Goal: Information Seeking & Learning: Learn about a topic

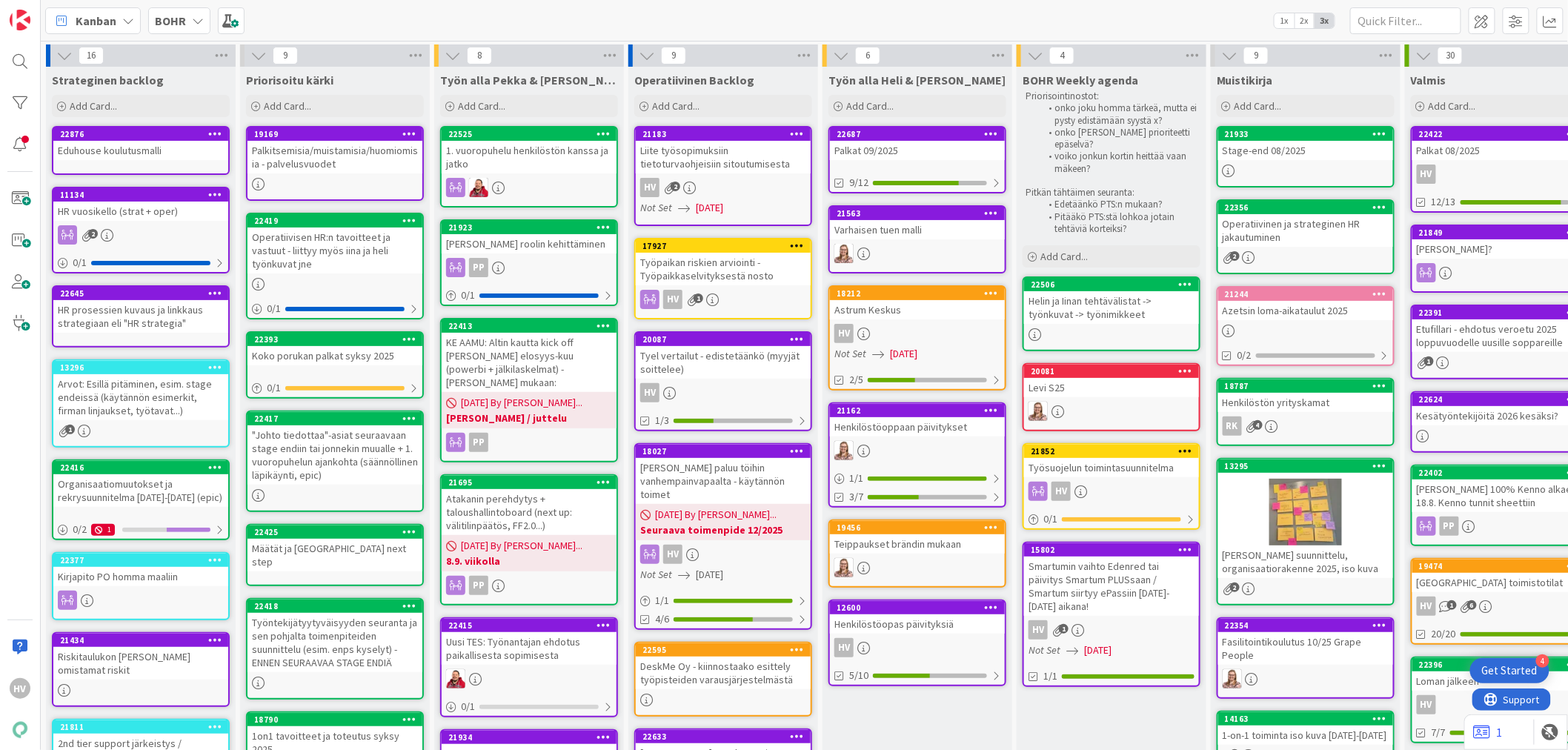
click at [854, 138] on div "22687" at bounding box center [921, 134] width 168 height 10
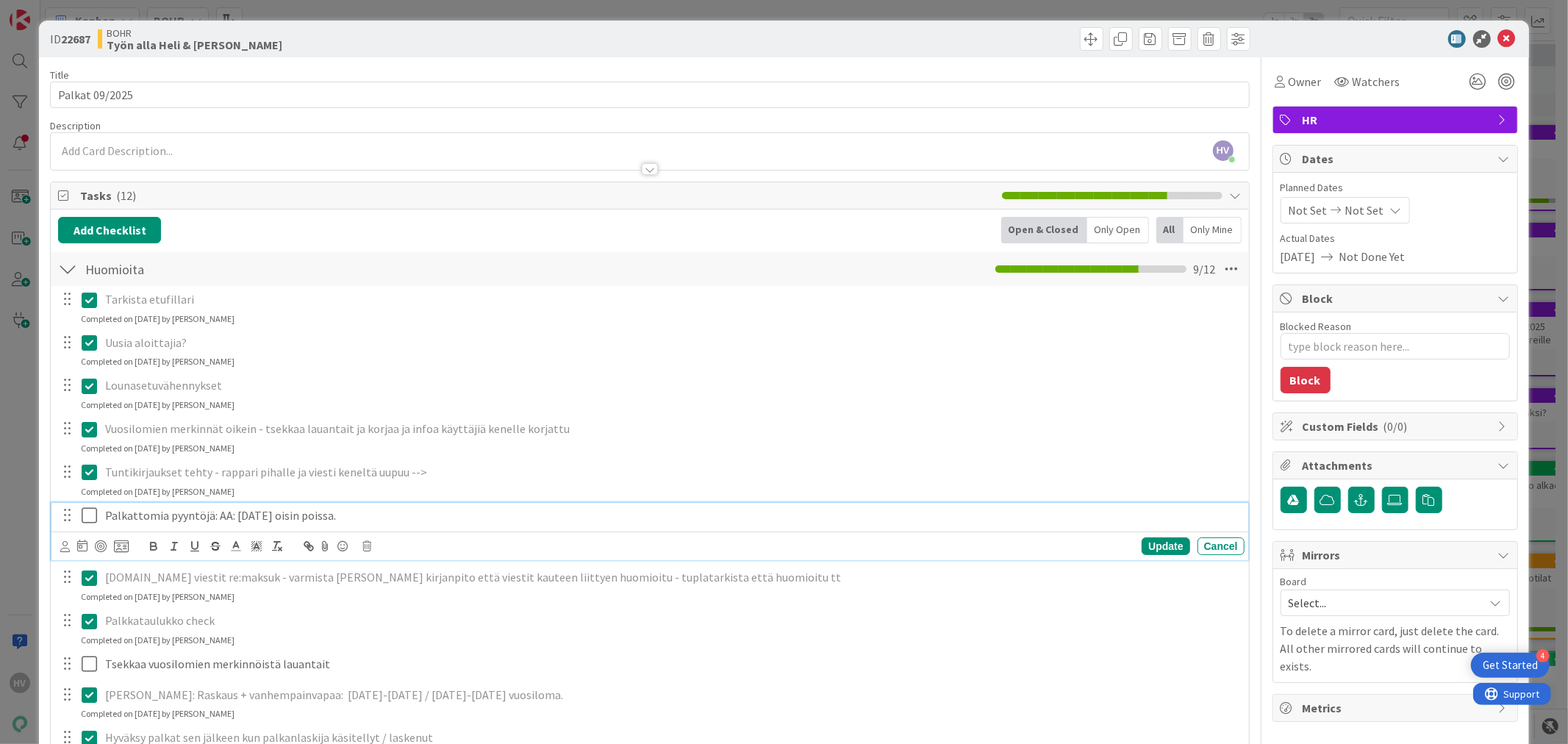
click at [85, 515] on icon at bounding box center [92, 515] width 22 height 18
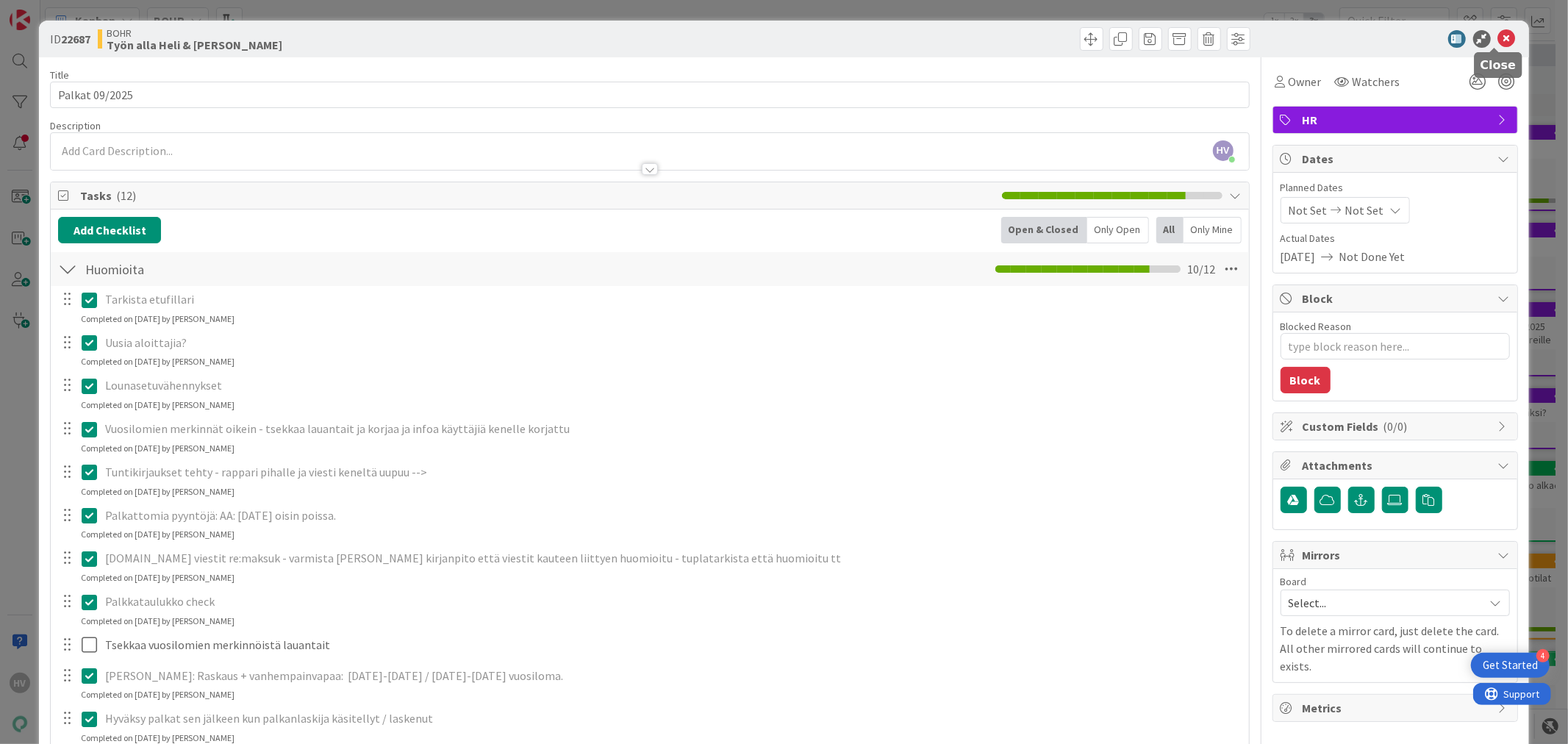
click at [1498, 33] on icon at bounding box center [1507, 38] width 18 height 18
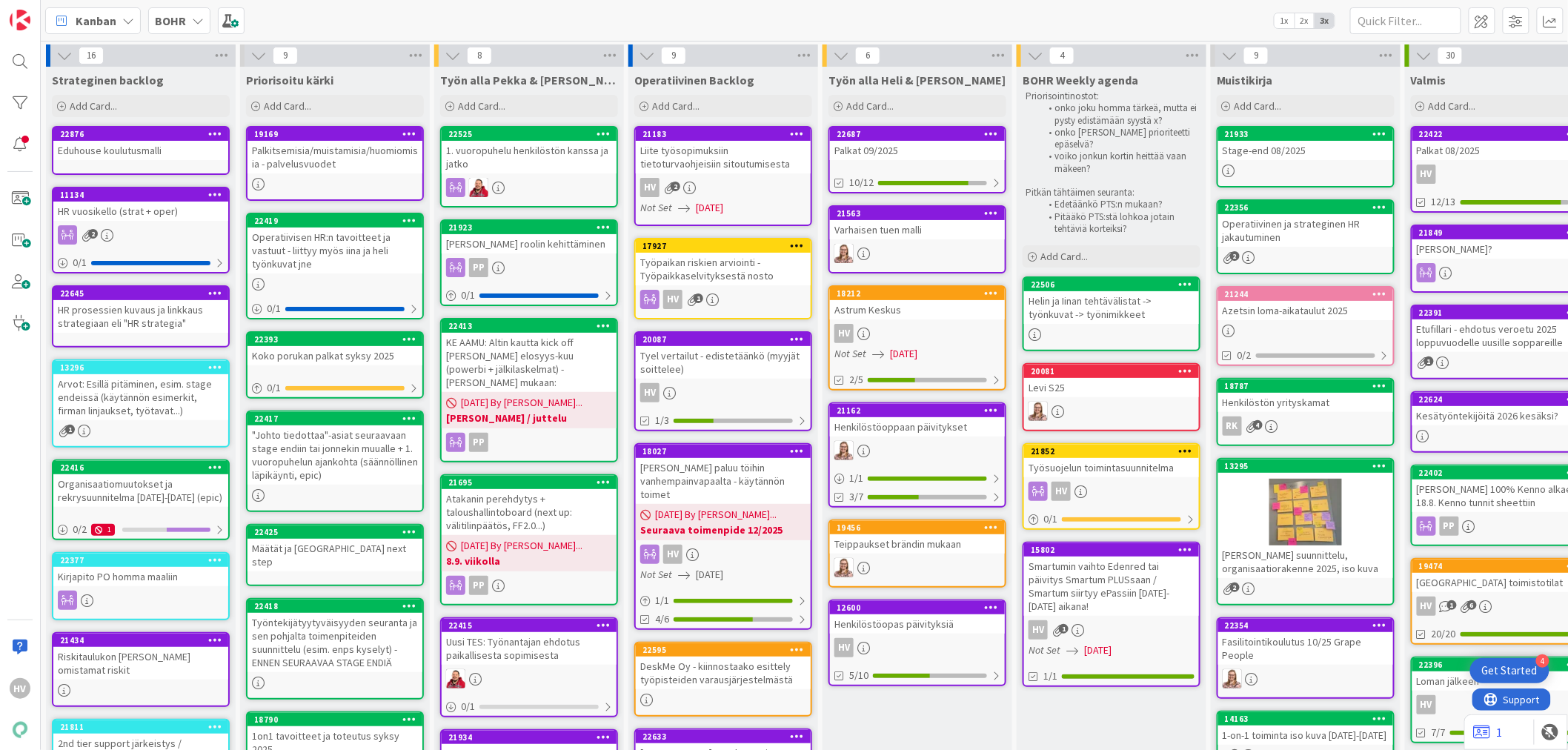
click at [947, 300] on div "Astrum Keskus" at bounding box center [917, 309] width 175 height 19
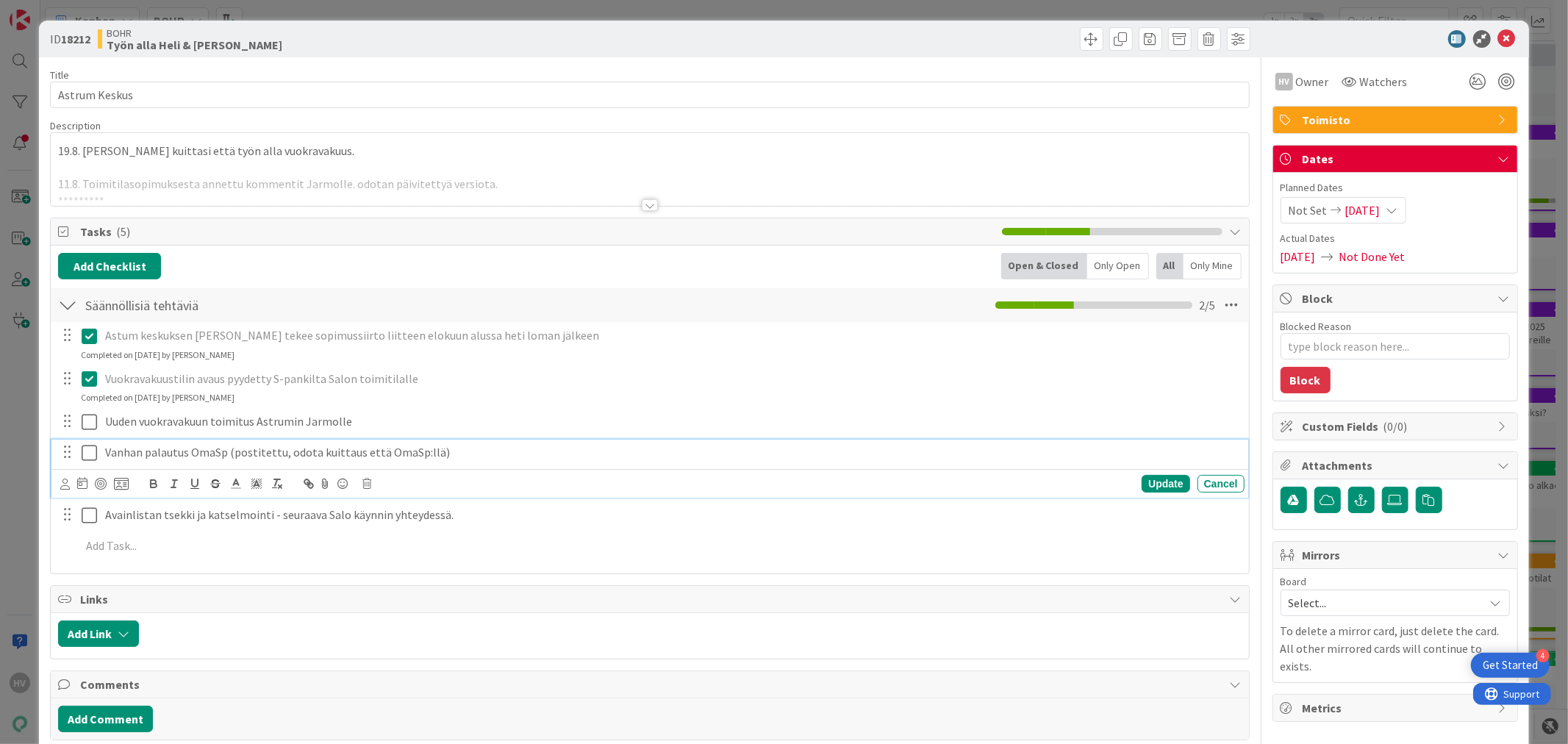
click at [89, 451] on icon at bounding box center [92, 453] width 22 height 18
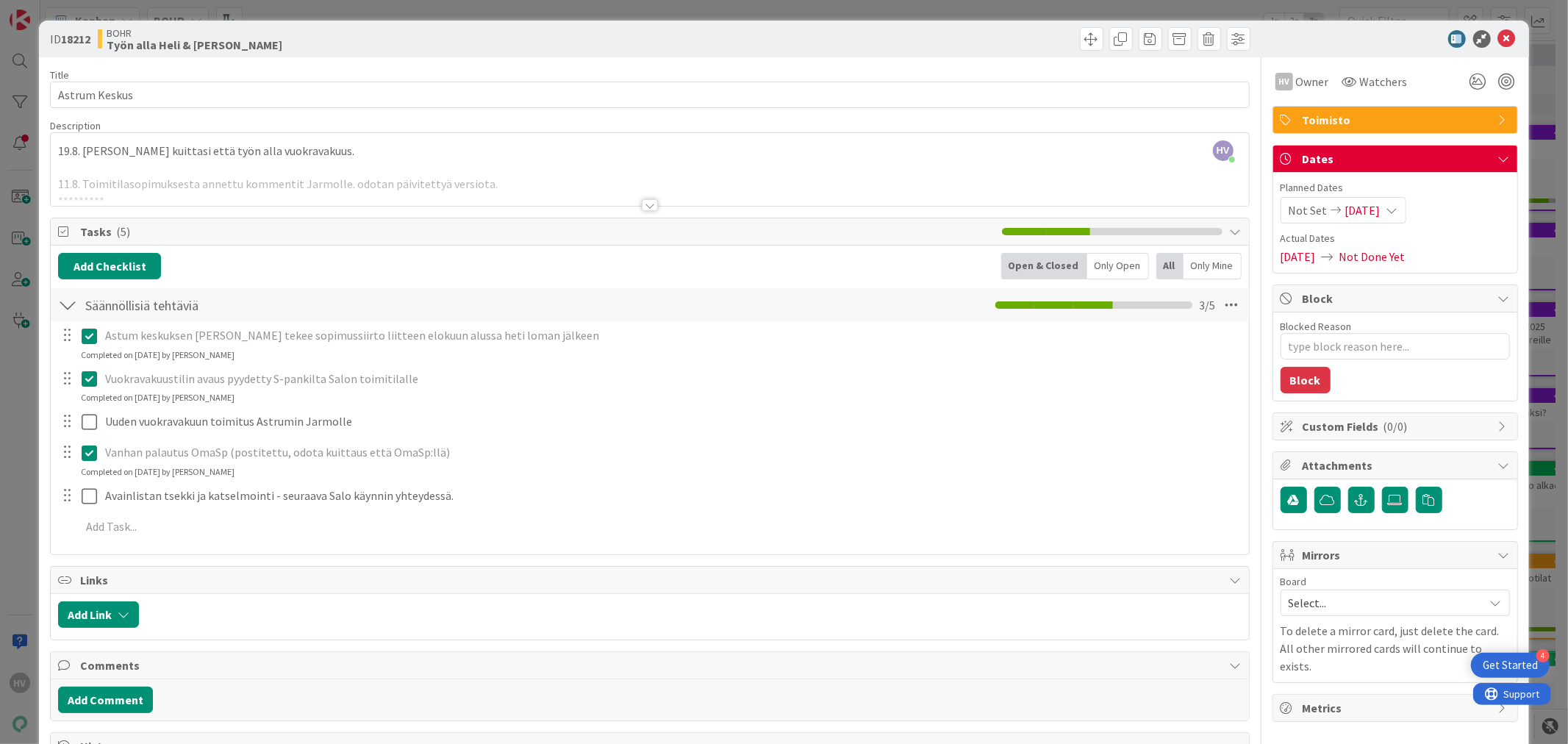
type textarea "x"
click at [350, 456] on p "Vanhan palautus OmaSp (postitettu, odota kuittaus että OmaSp:llä)" at bounding box center [672, 453] width 1134 height 17
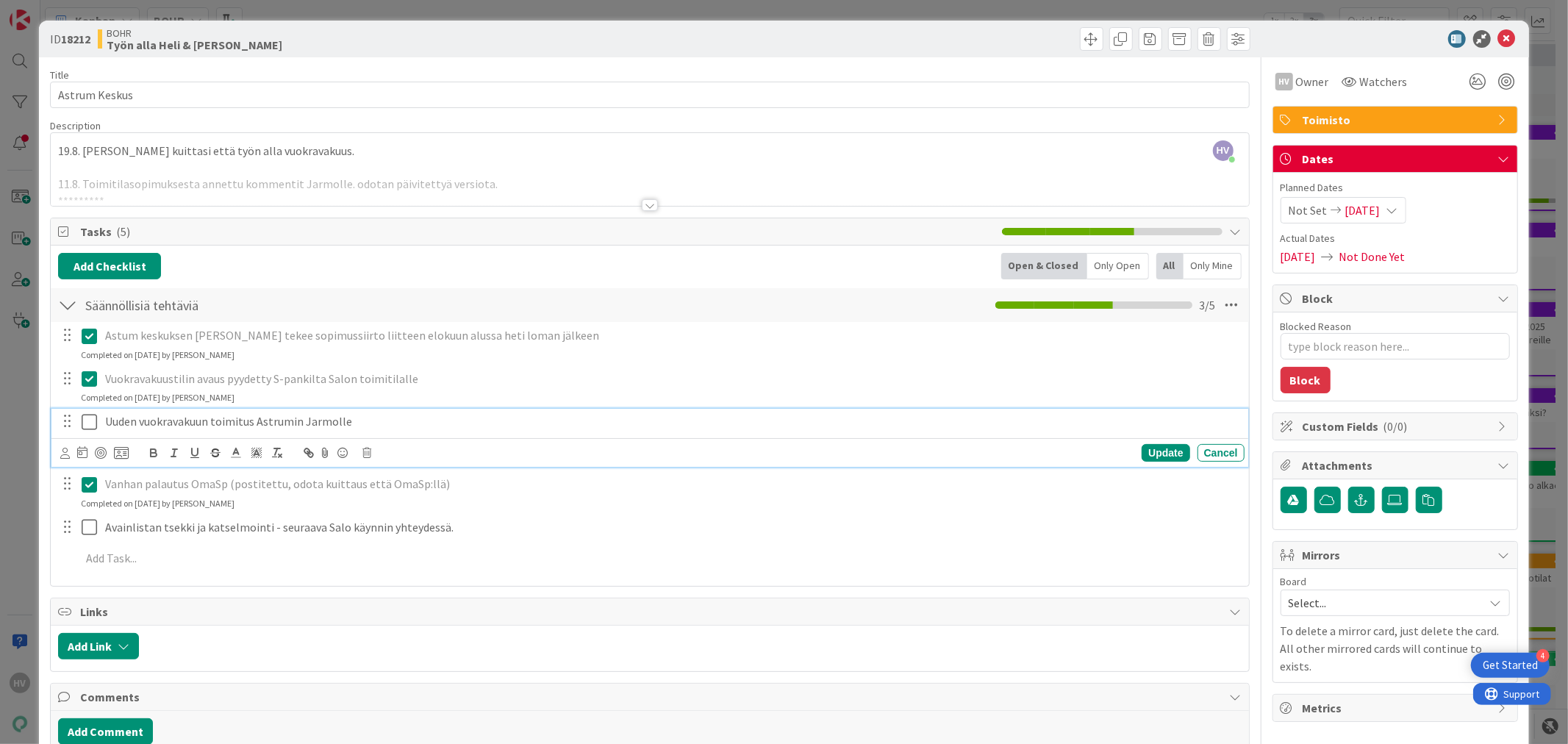
click at [357, 423] on p "Uuden vuokravakuun toimitus Astrumin Jarmolle" at bounding box center [672, 422] width 1134 height 17
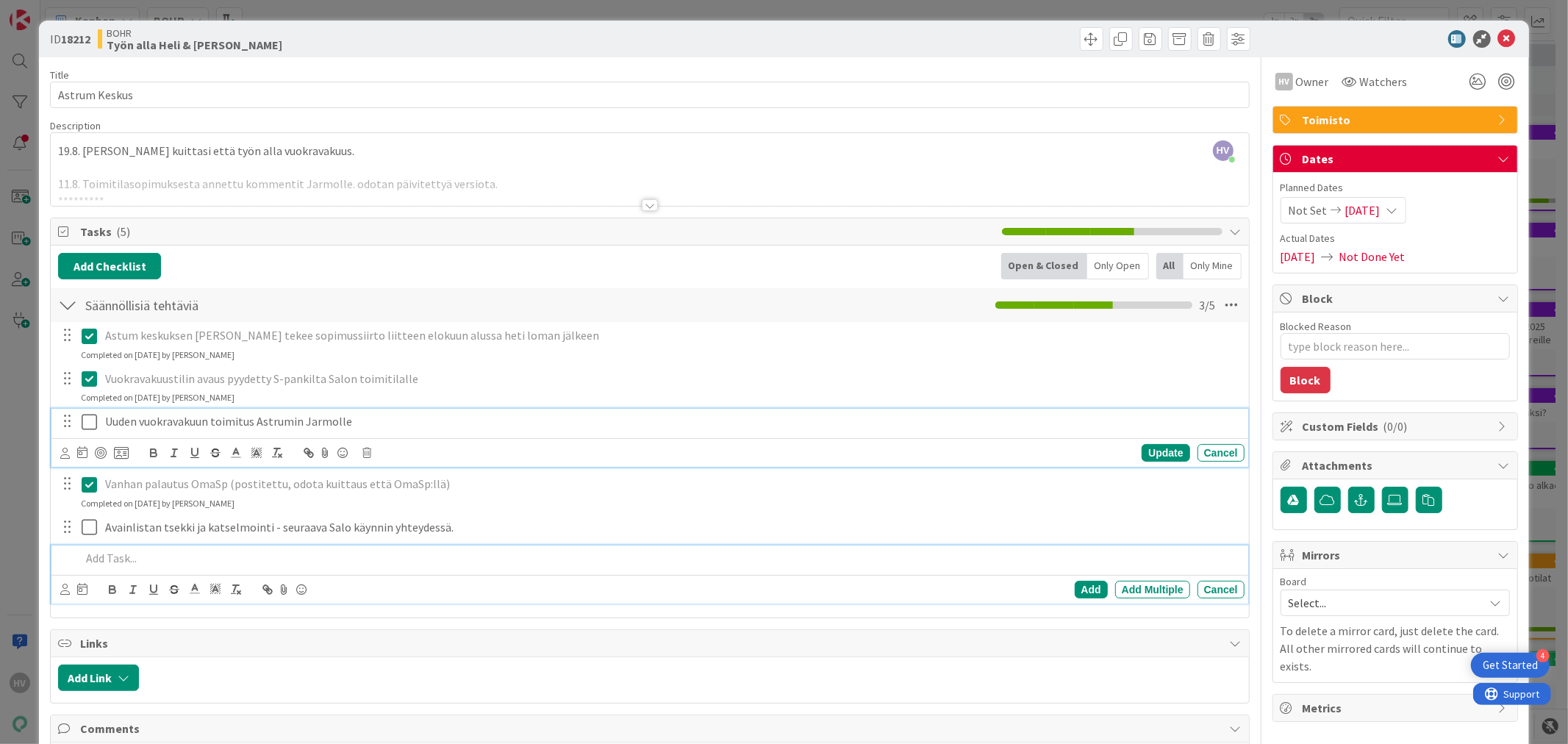
click at [107, 553] on p at bounding box center [659, 558] width 1157 height 17
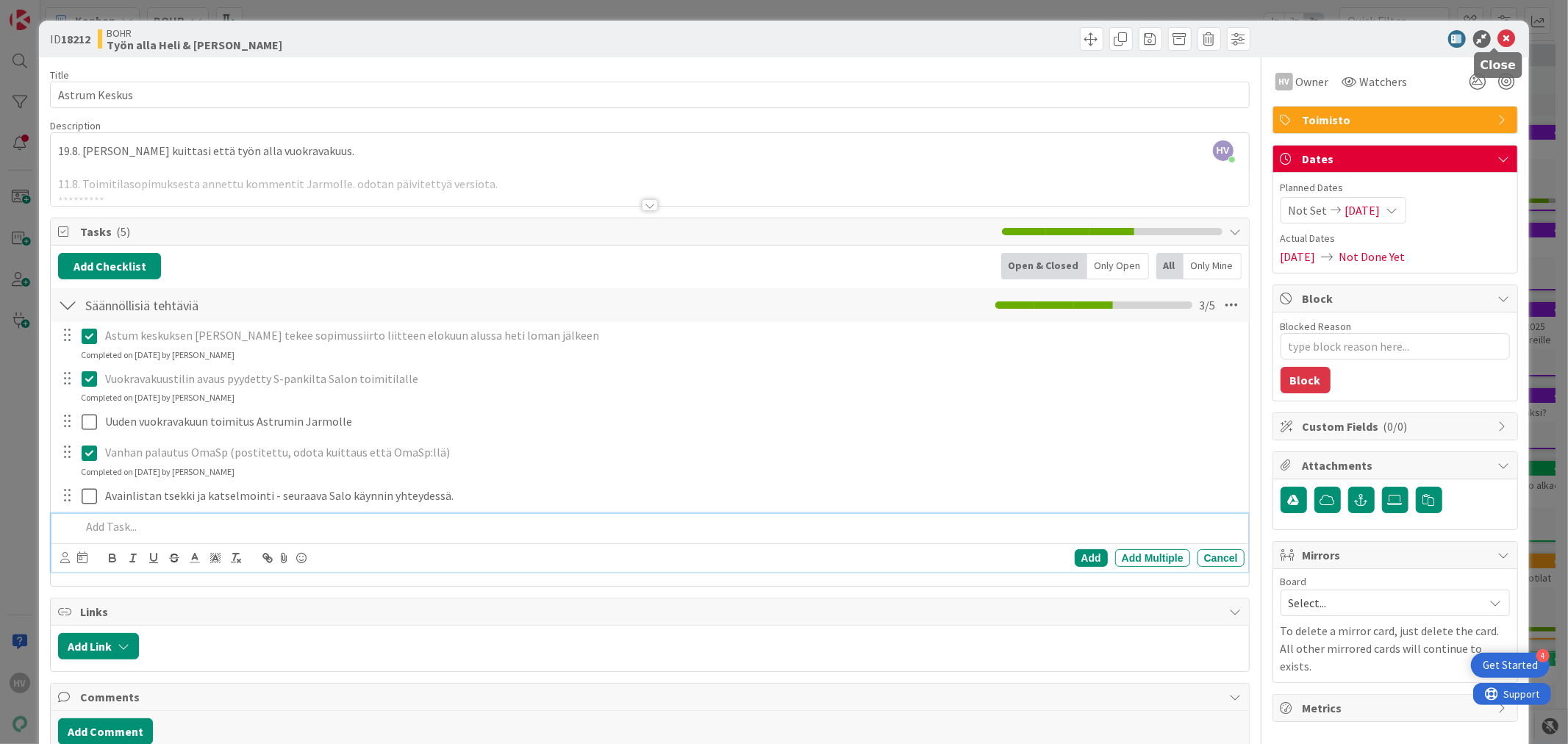
click at [1498, 34] on icon at bounding box center [1507, 38] width 18 height 18
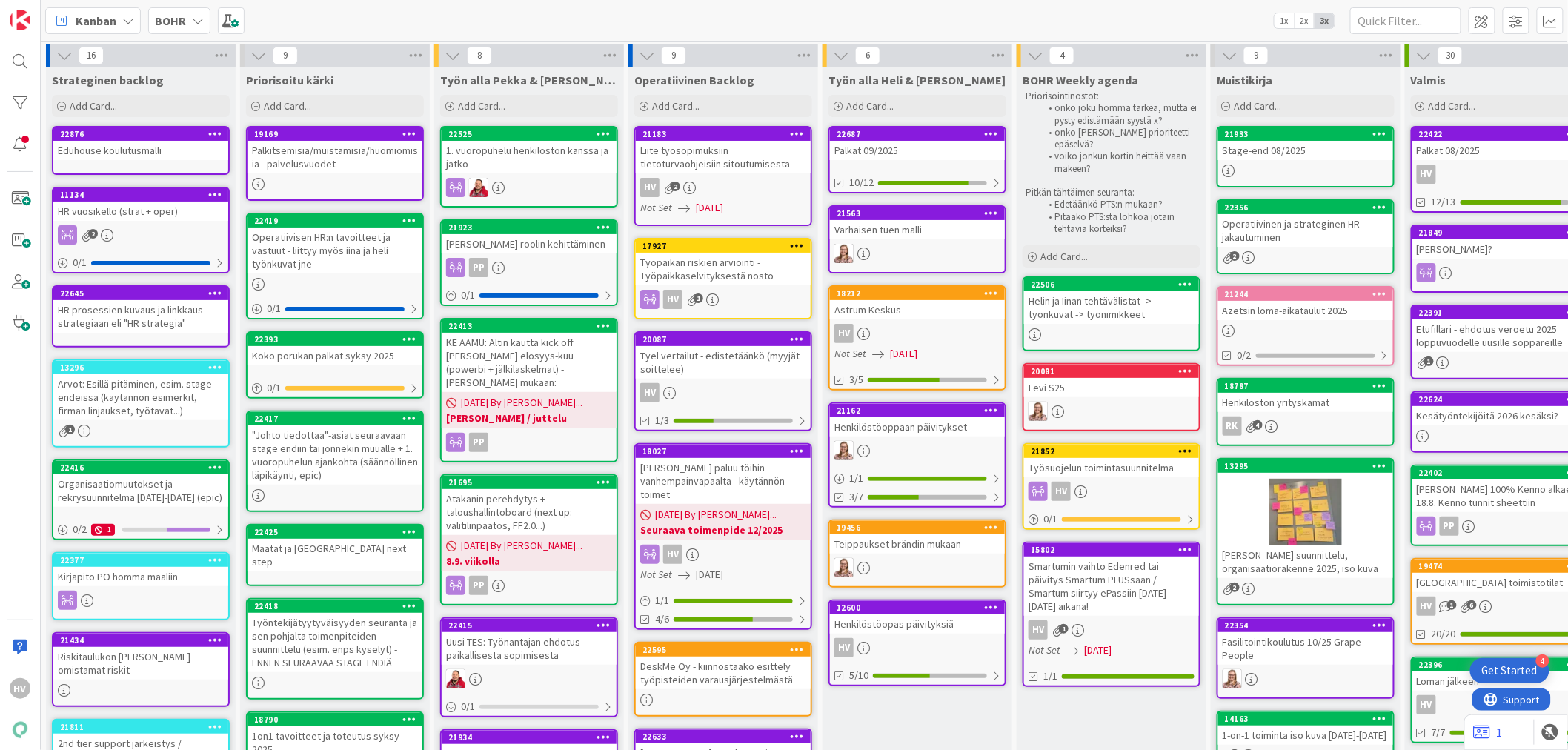
click at [182, 21] on b "BOHR" at bounding box center [170, 20] width 31 height 15
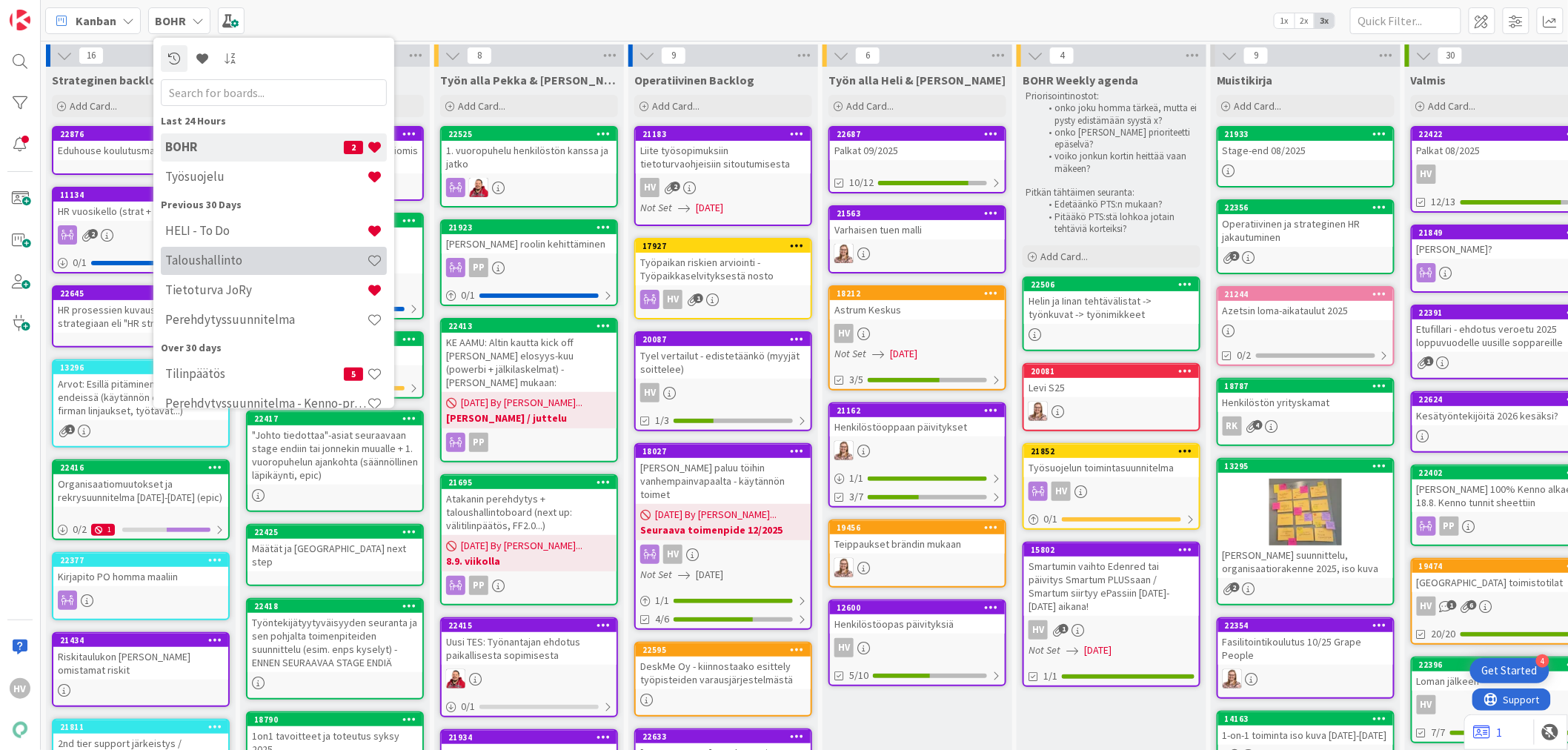
click at [230, 261] on h4 "Taloushallinto" at bounding box center [266, 260] width 202 height 15
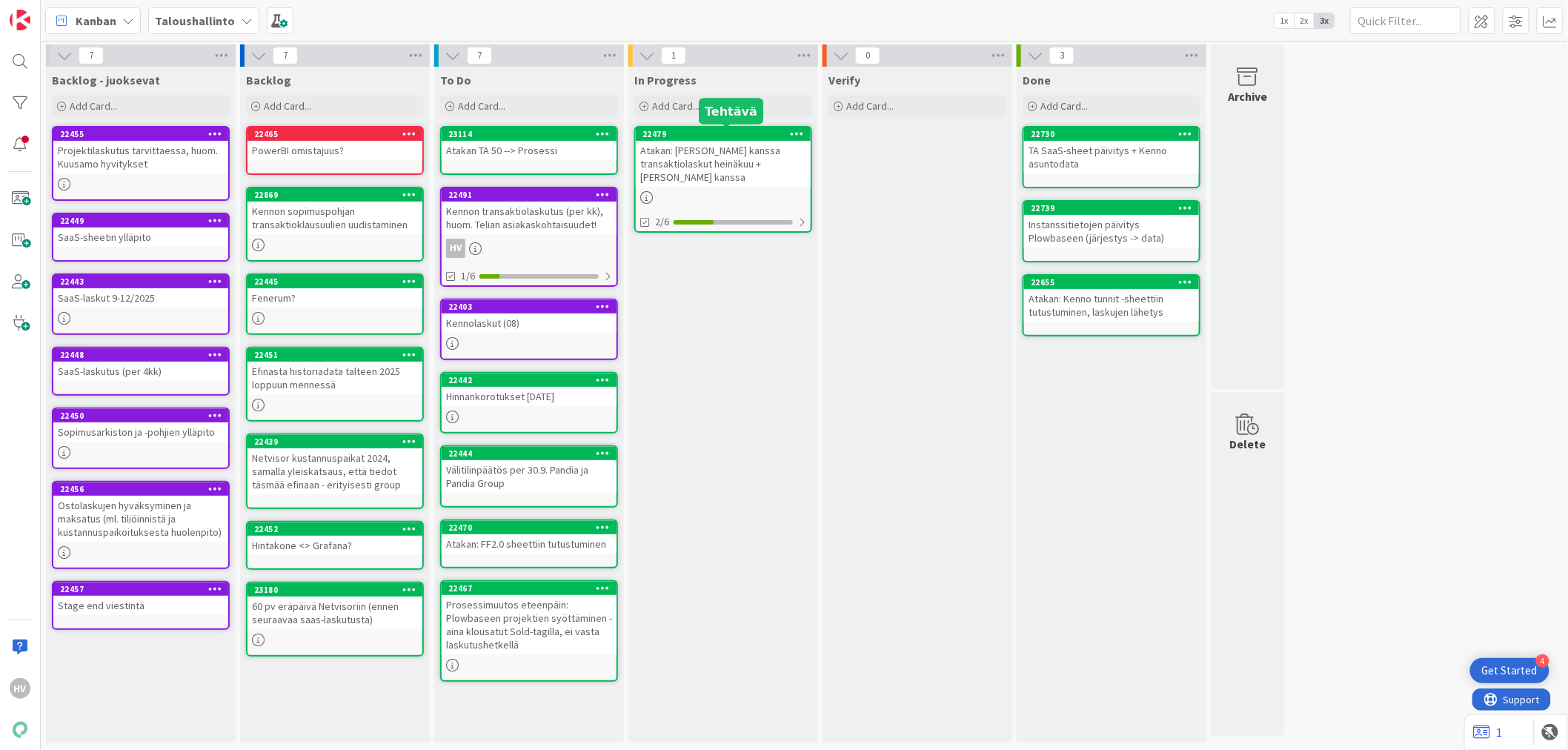
click at [733, 137] on div "22479" at bounding box center [726, 134] width 168 height 10
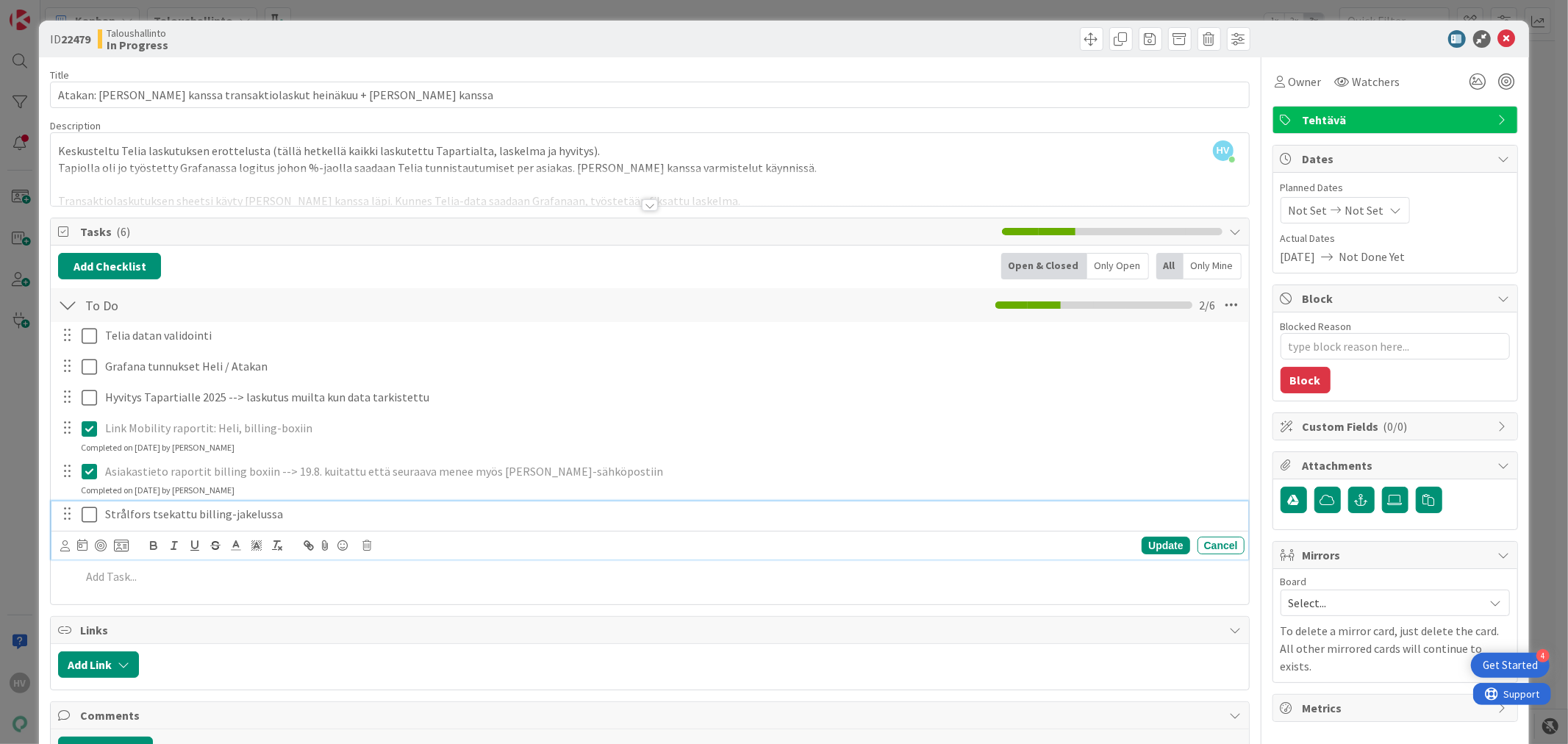
click at [86, 512] on icon at bounding box center [92, 515] width 22 height 18
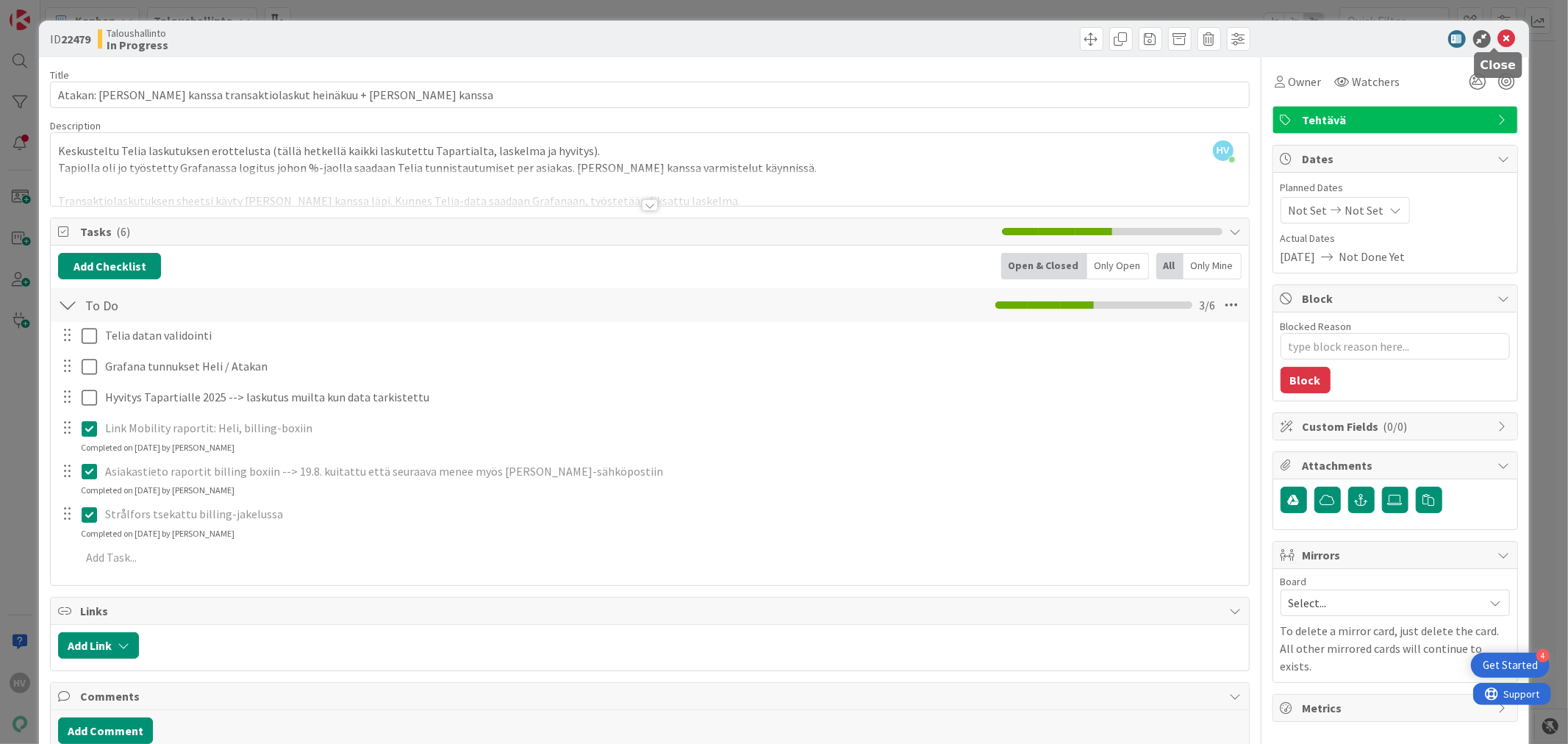
click at [1498, 30] on icon at bounding box center [1507, 38] width 18 height 18
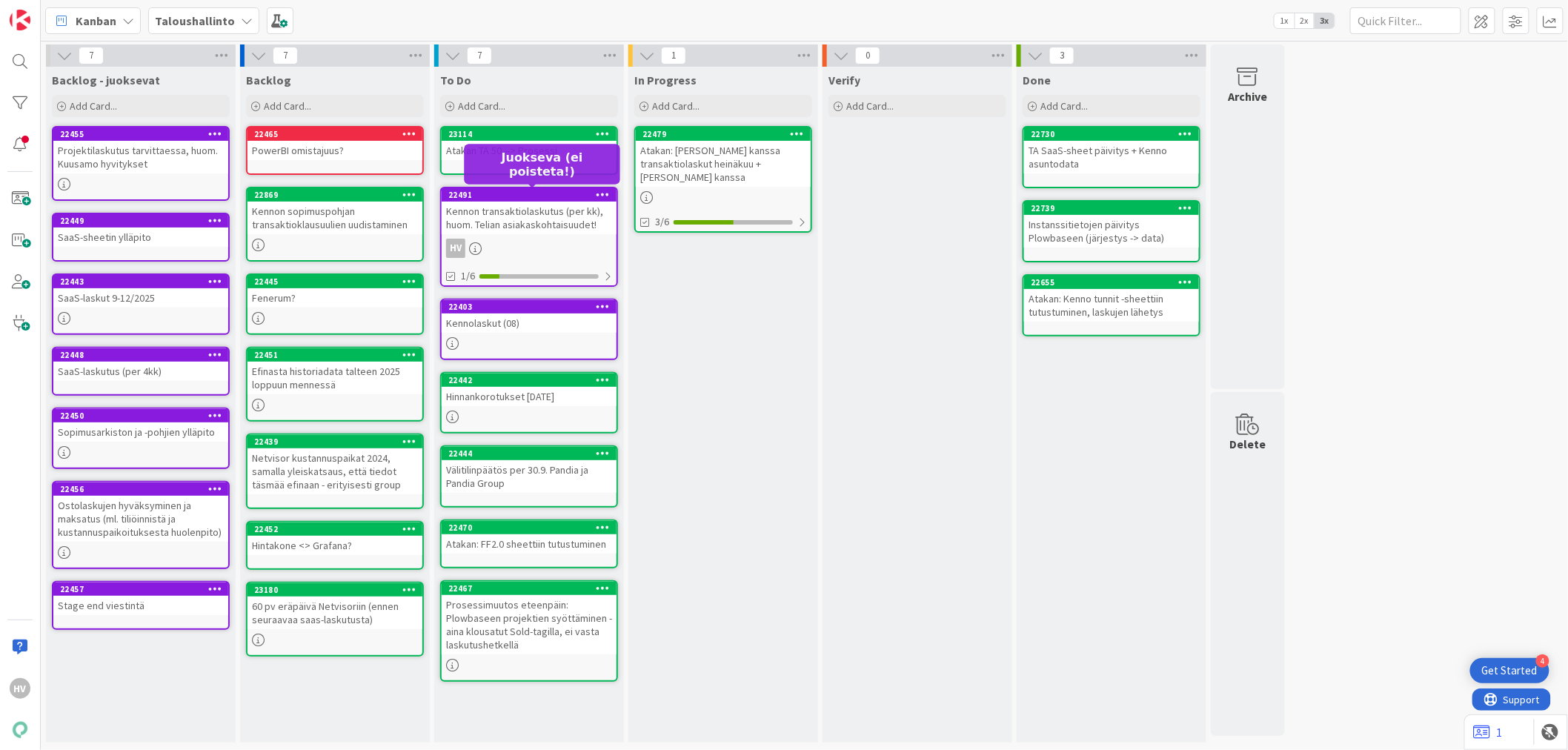
click at [543, 190] on div "22491" at bounding box center [532, 194] width 168 height 10
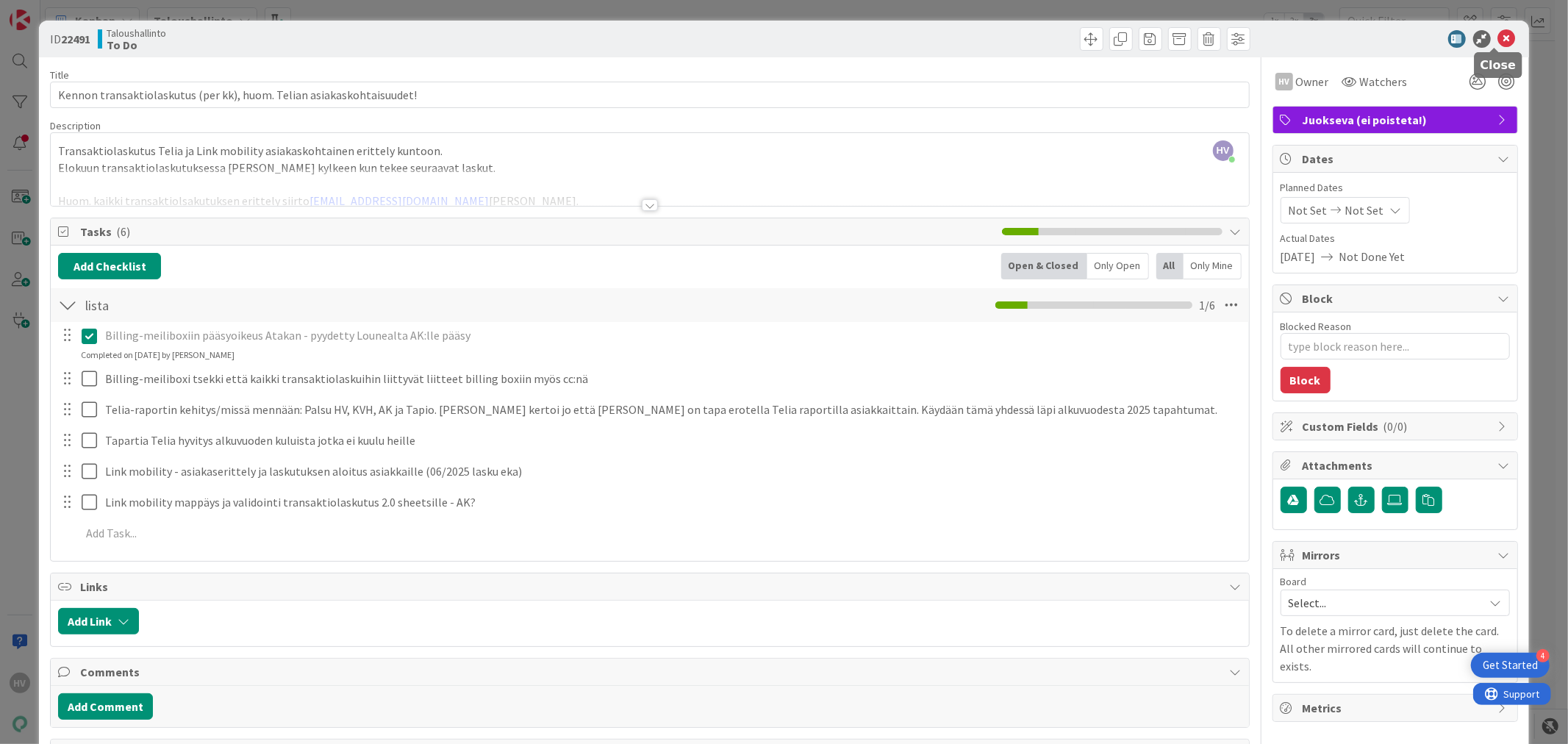
click at [1498, 38] on icon at bounding box center [1507, 38] width 18 height 18
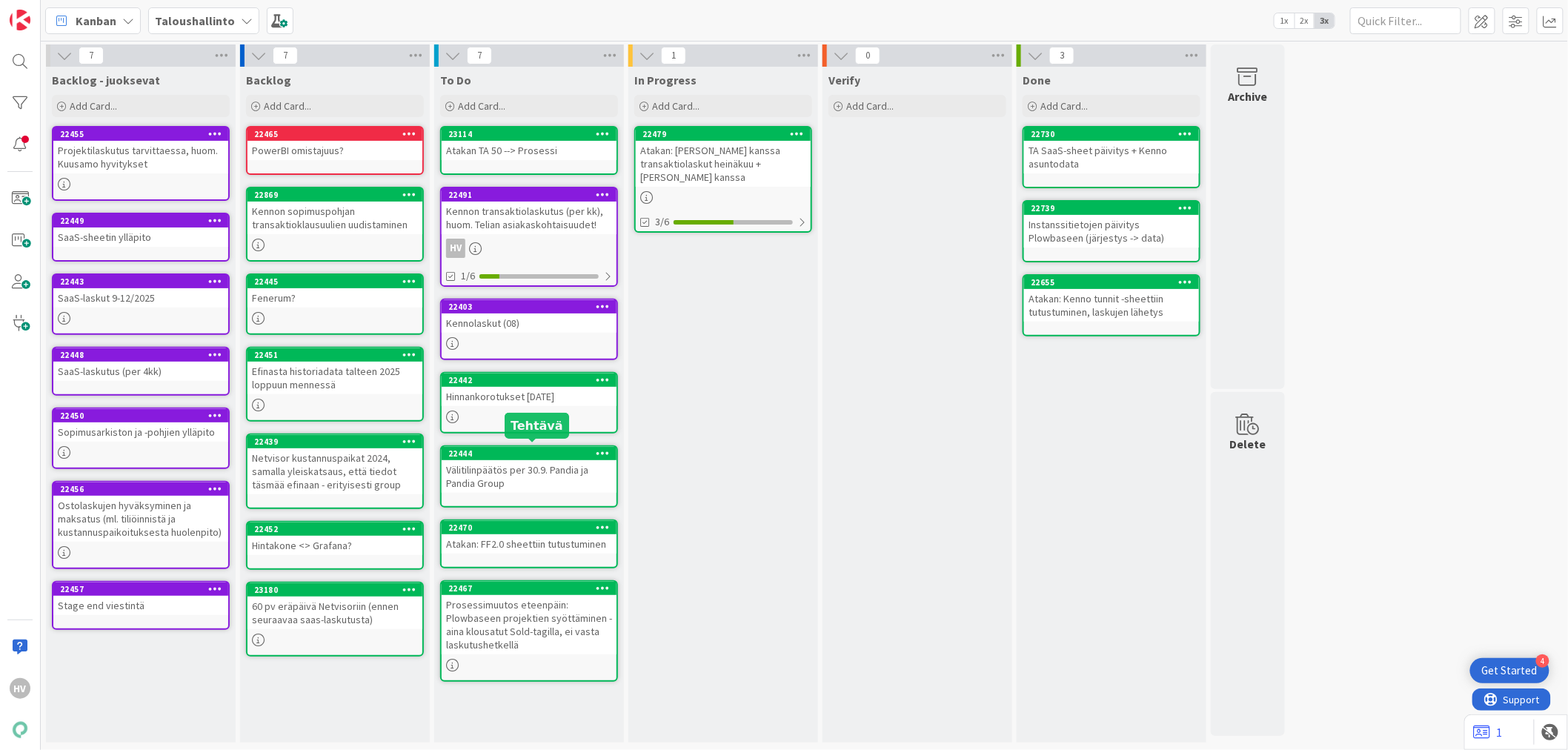
click at [538, 452] on div "22444" at bounding box center [532, 453] width 168 height 10
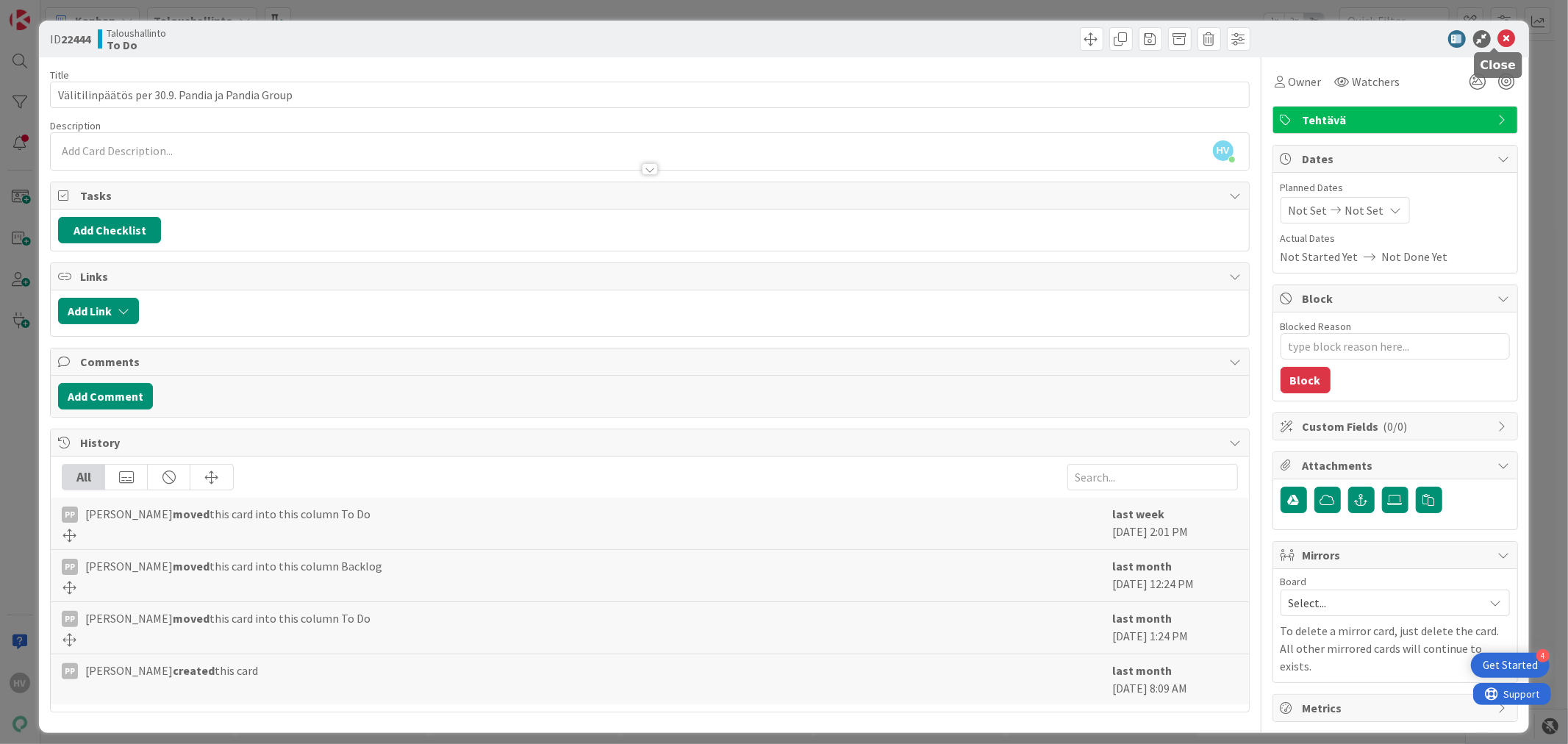
click at [1498, 32] on icon at bounding box center [1507, 38] width 18 height 18
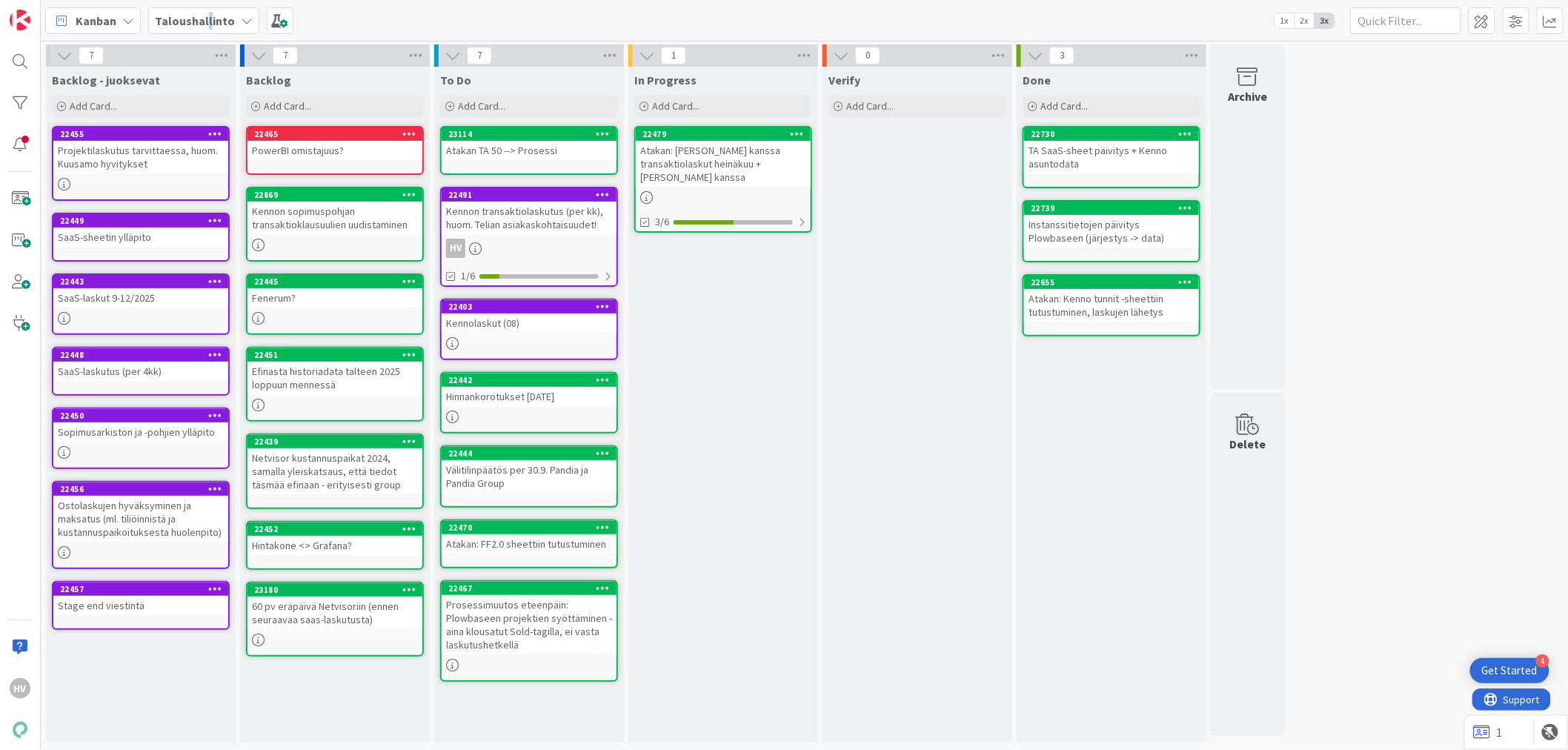
click at [206, 24] on b "Taloushallinto" at bounding box center [195, 20] width 80 height 15
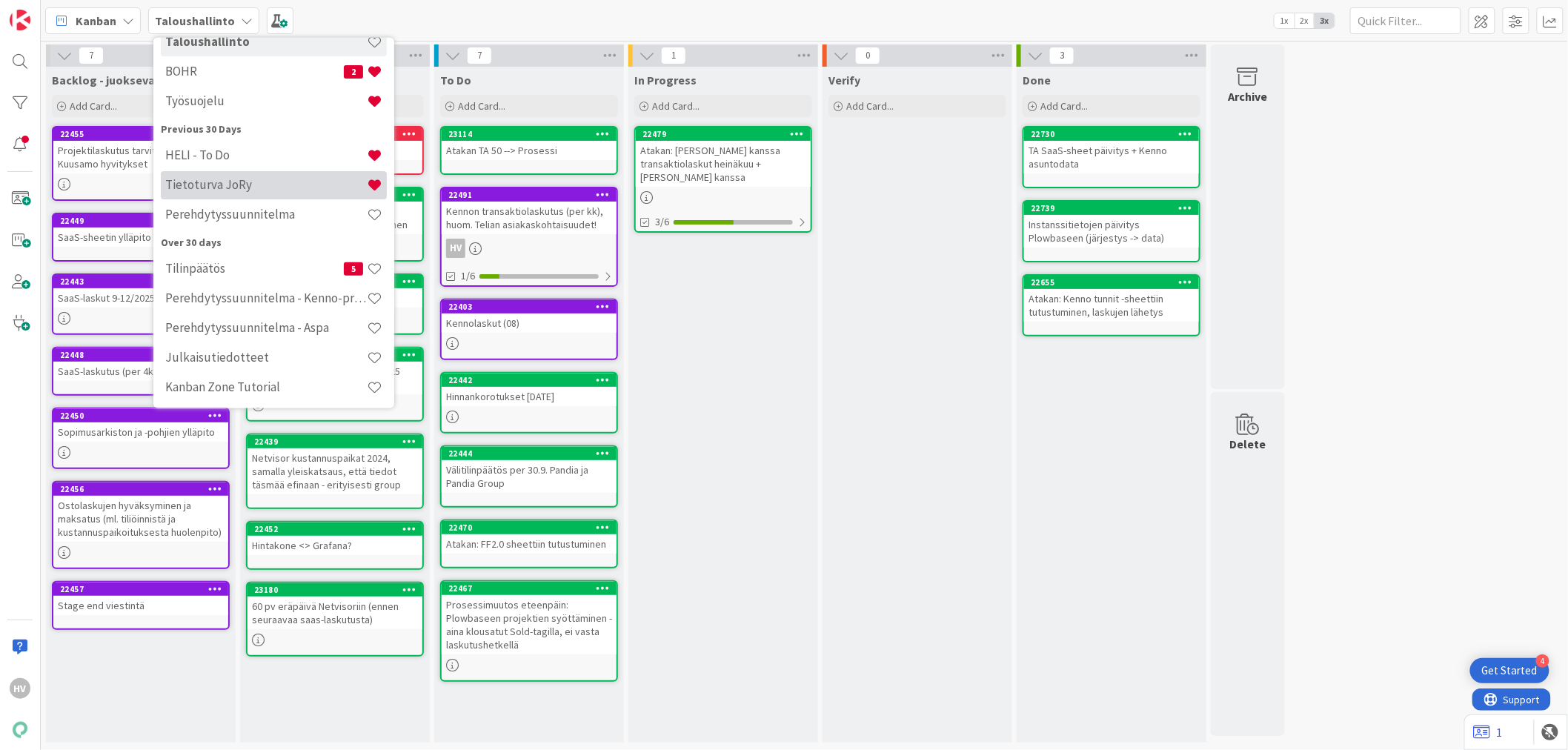
scroll to position [107, 0]
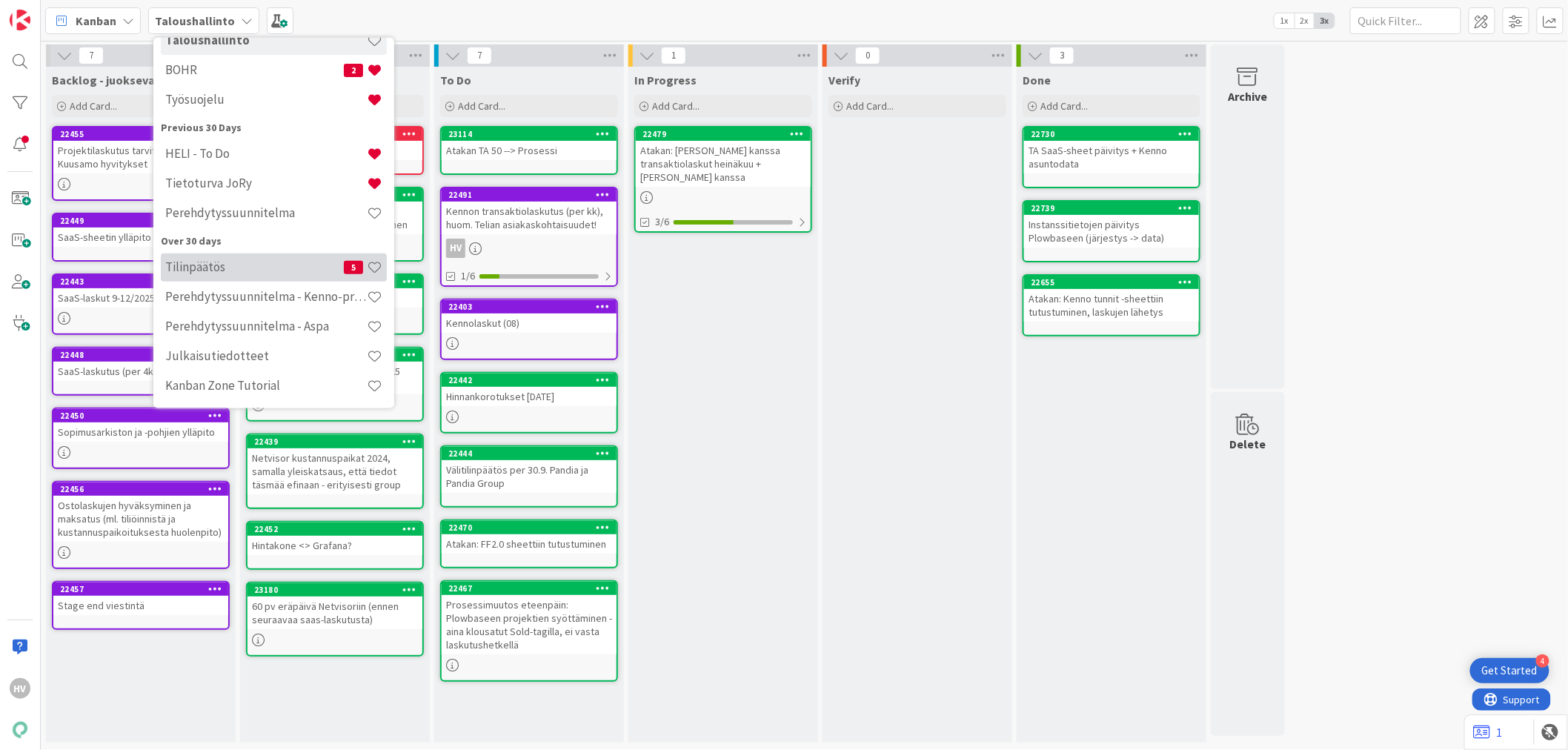
click at [219, 274] on div "Tilinpäätös 5" at bounding box center [274, 267] width 226 height 28
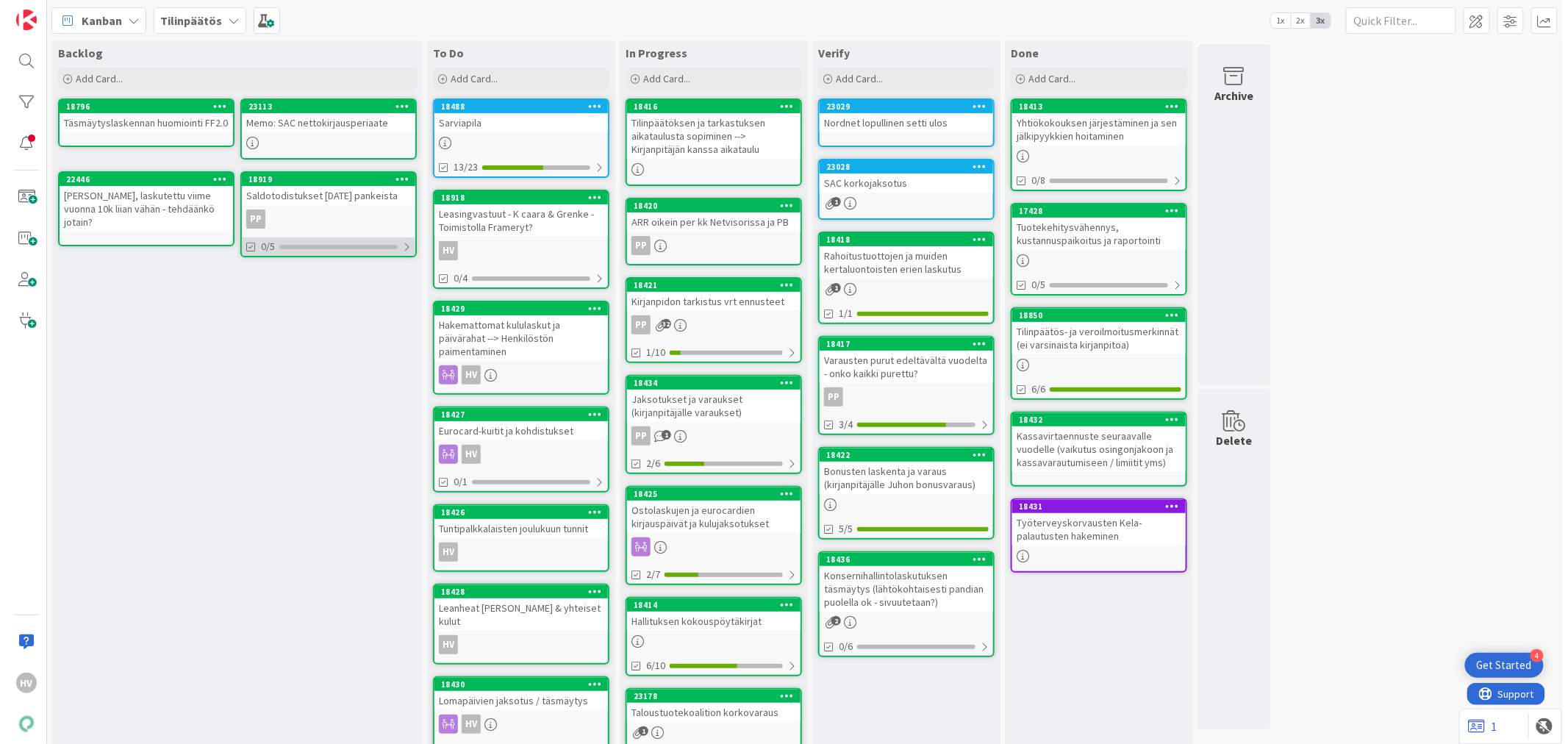
scroll to position [41, 0]
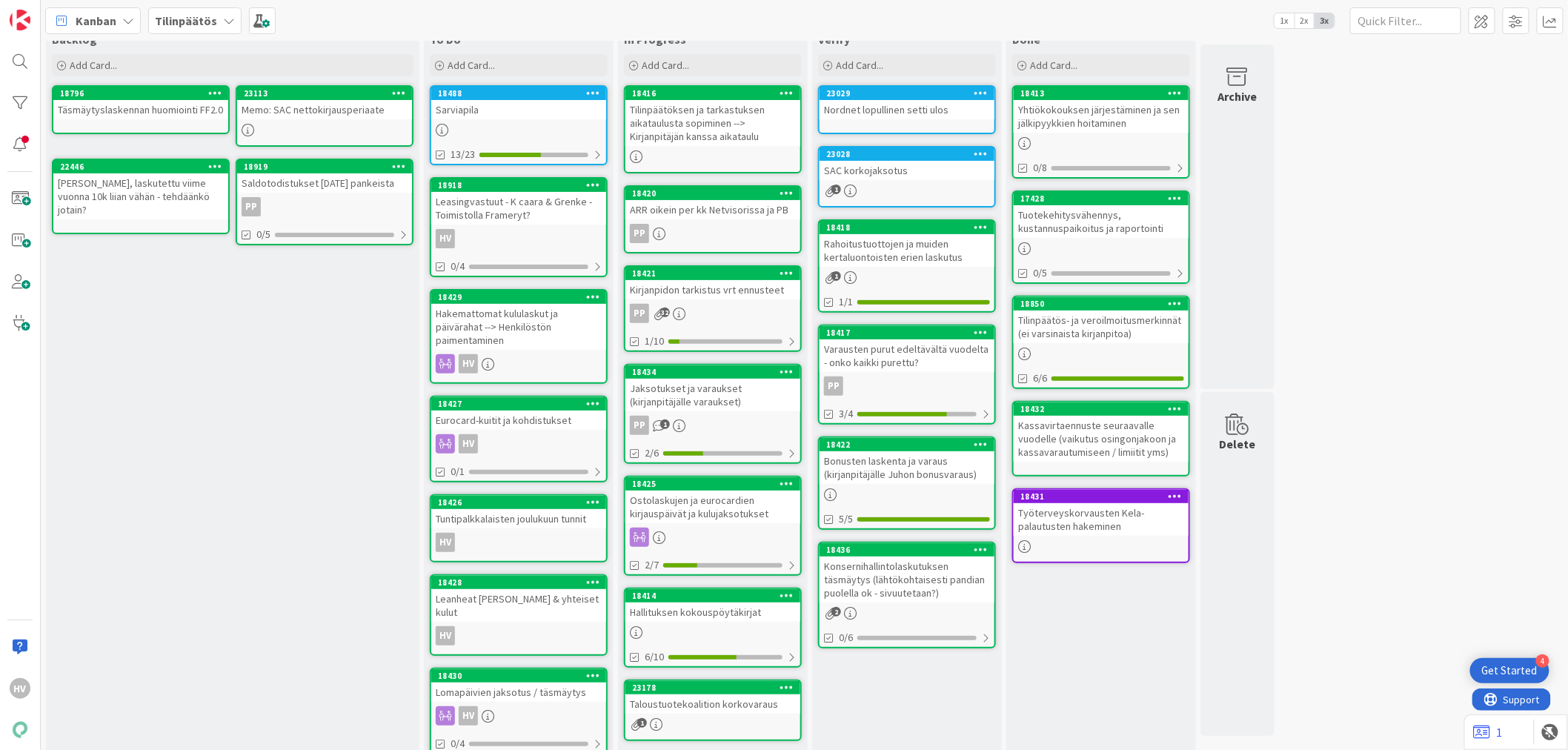
click at [524, 411] on div "Eurocard-kuitit ja kohdistukset" at bounding box center [519, 420] width 175 height 19
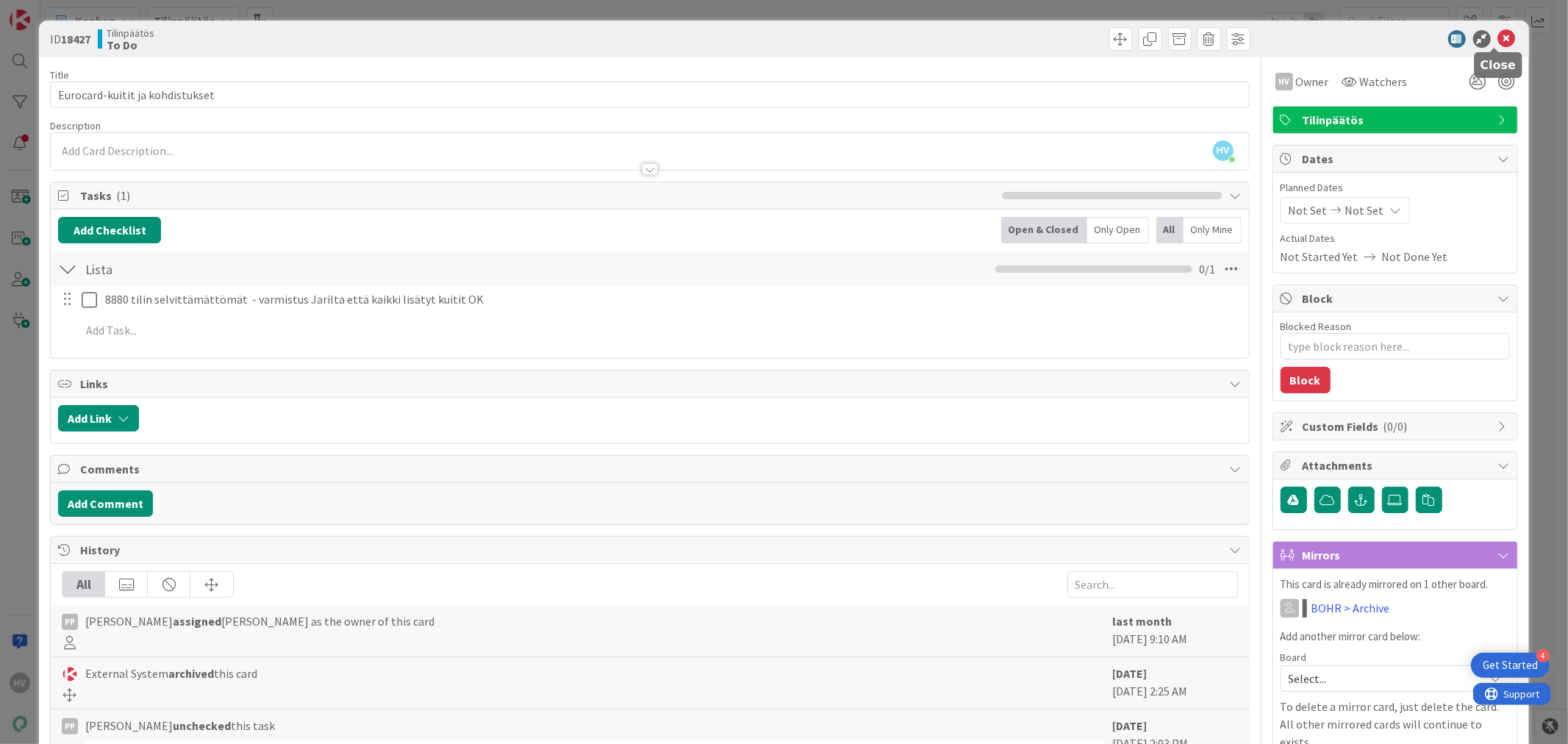
click at [1498, 38] on icon at bounding box center [1507, 38] width 18 height 18
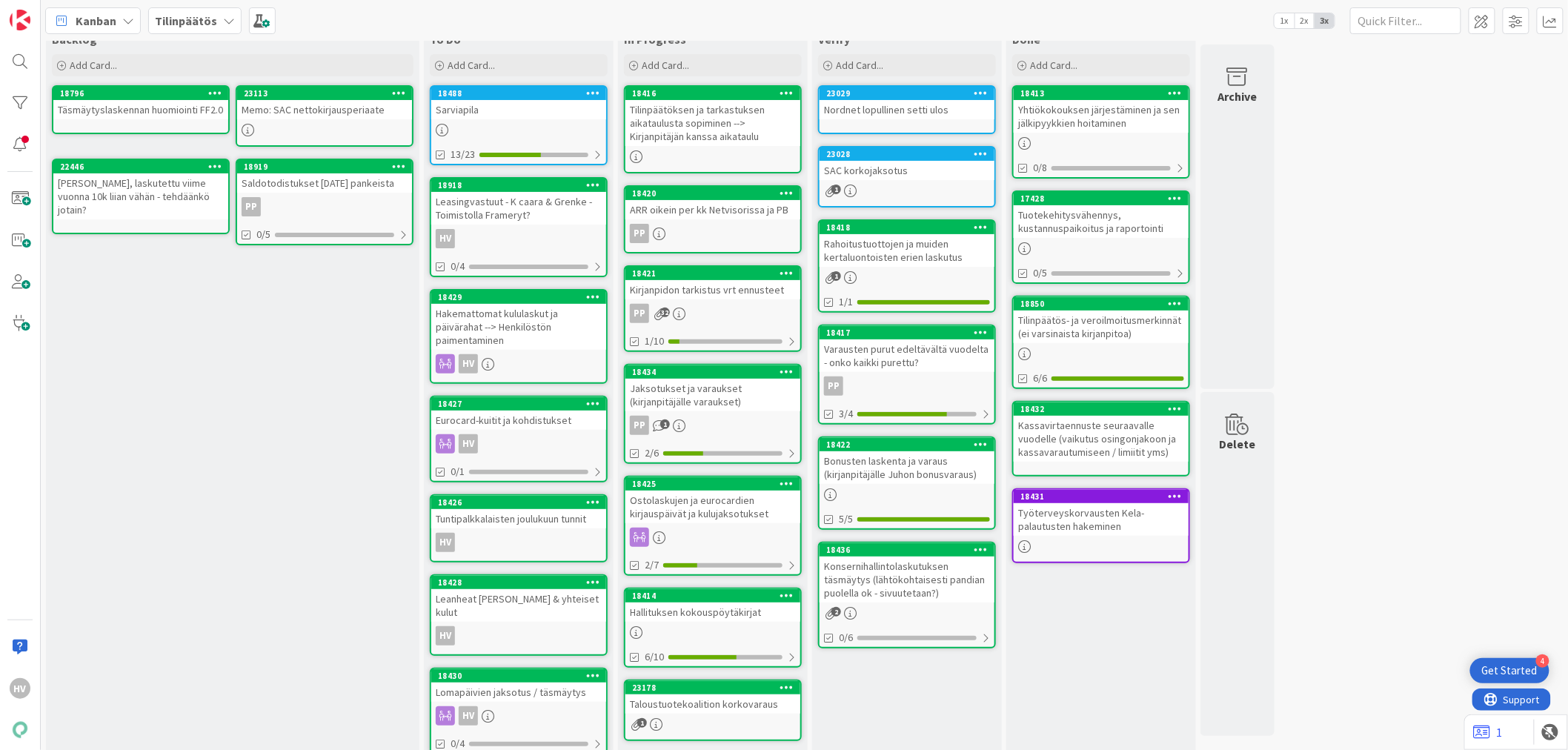
click at [560, 683] on div "Lomapäivien jaksotus / täsmäytys" at bounding box center [519, 692] width 175 height 19
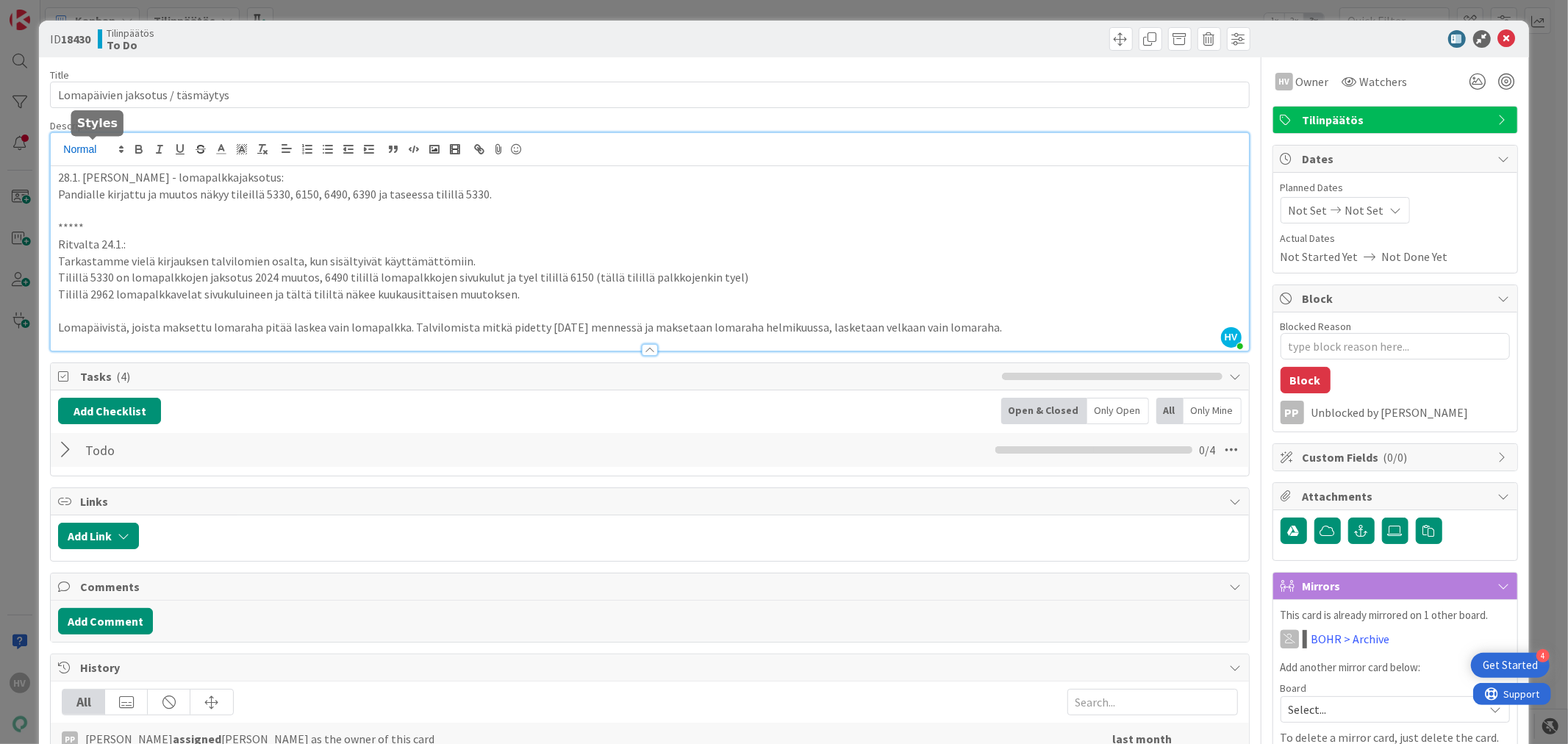
click at [58, 147] on div "HV [PERSON_NAME] just joined 28.1. [PERSON_NAME] - lomapalkkajaksotus: Pandiall…" at bounding box center [649, 242] width 1198 height 218
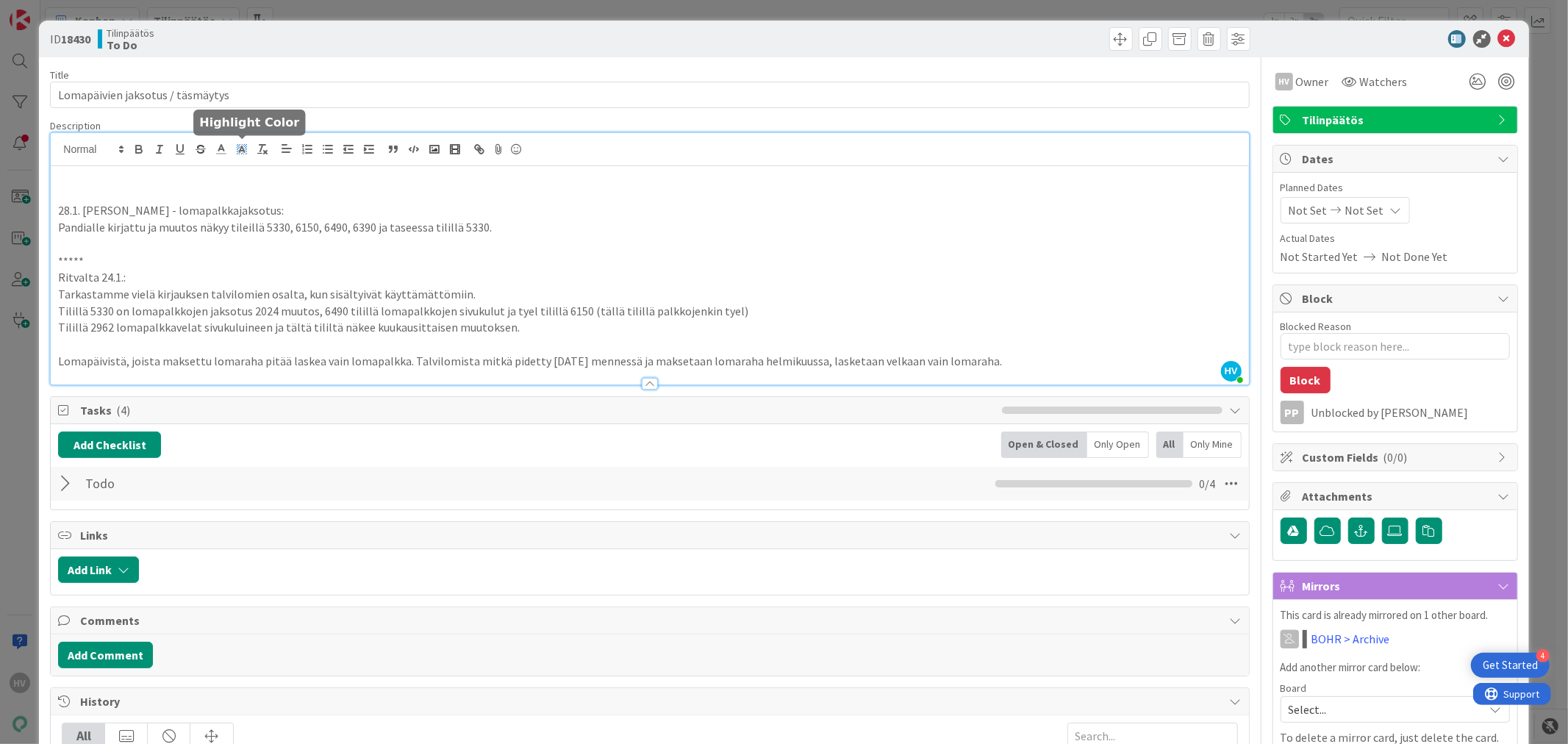
type textarea "x"
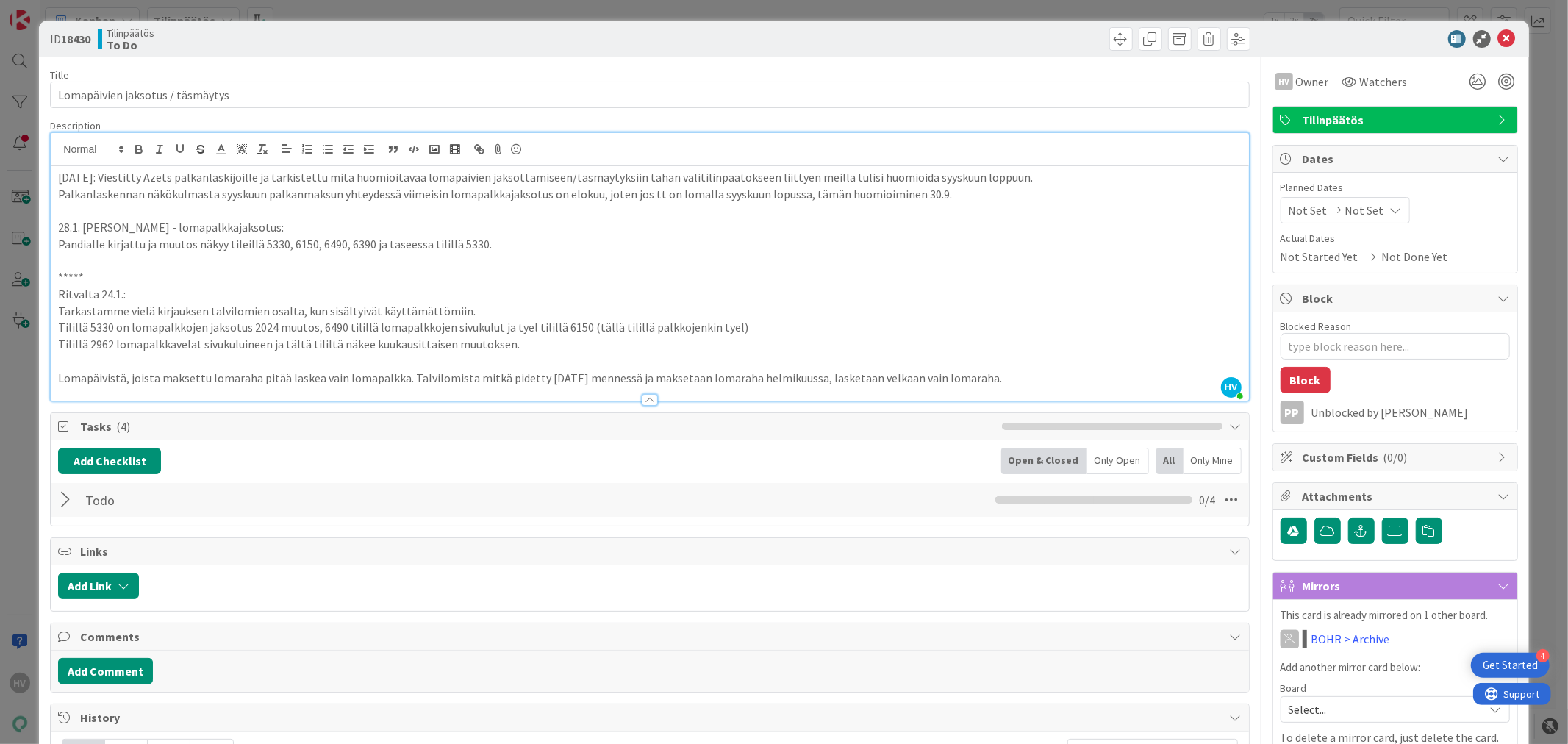
drag, startPoint x: 951, startPoint y: 196, endPoint x: 593, endPoint y: 197, distance: 358.0
click at [593, 197] on p "Palkanlaskennan näkökulmasta syyskuun palkanmaksun yhteydessä viimeisin lomapal…" at bounding box center [649, 195] width 1183 height 17
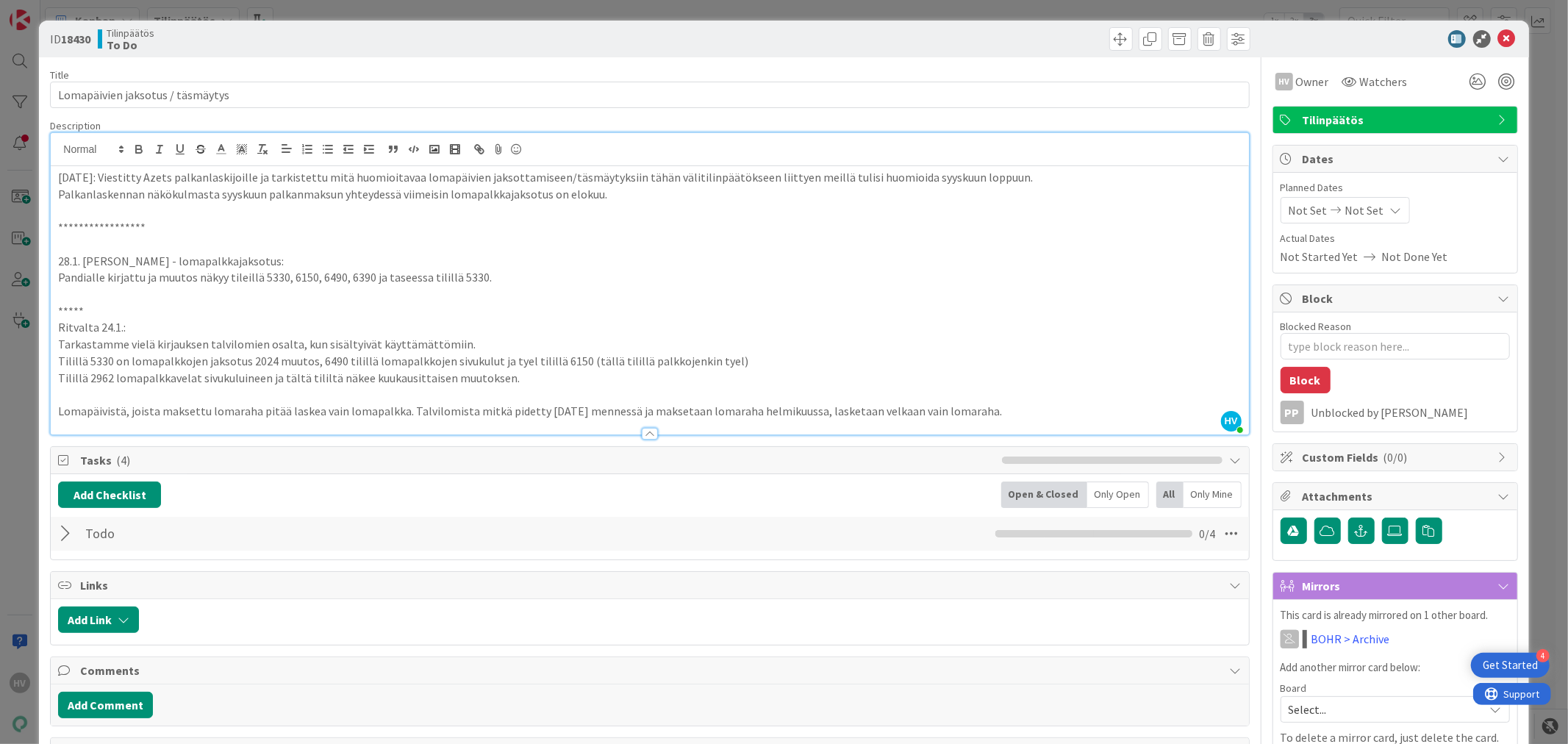
click at [631, 191] on p "Palkanlaskennan näkökulmasta syyskuun palkanmaksun yhteydessä viimeisin lomapal…" at bounding box center [649, 195] width 1183 height 17
click at [541, 196] on p "Palkanlaskennan näkökulmasta syyskuun palkanmaksun yhteydessä viimeisin lomapal…" at bounding box center [649, 195] width 1183 height 17
click at [593, 196] on p "Palkanlaskennan näkökulmasta syyskuun palkanmaksun yhteydessä viimeisin lomapal…" at bounding box center [649, 195] width 1183 height 17
click at [621, 196] on p "Palkanlaskennan näkökulmasta syyskuun palkanmaksun yhteydessä viimeisin lomapal…" at bounding box center [649, 195] width 1183 height 17
drag, startPoint x: 621, startPoint y: 196, endPoint x: 60, endPoint y: 191, distance: 561.0
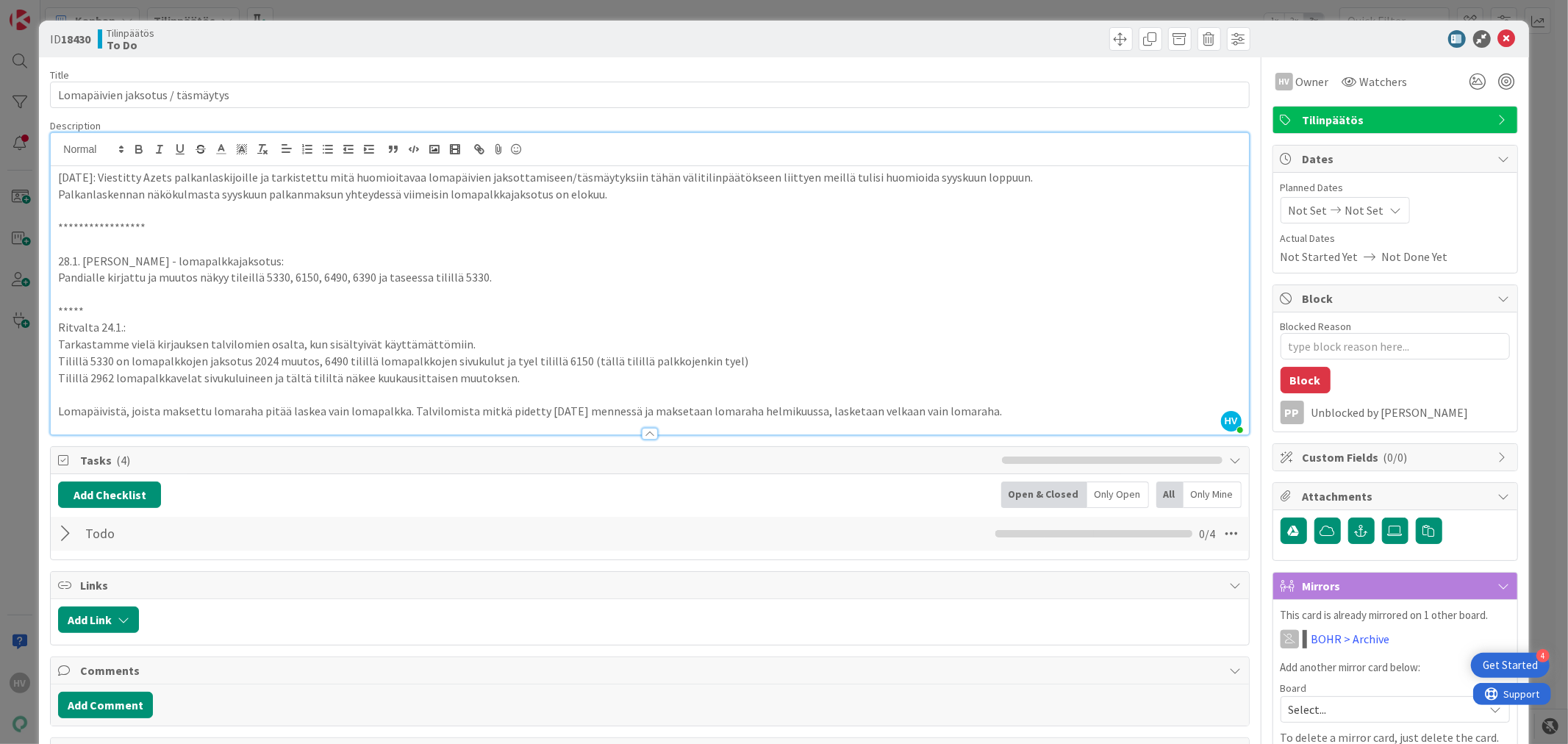
click at [60, 191] on p "Palkanlaskennan näkökulmasta syyskuun palkanmaksun yhteydessä viimeisin lomapal…" at bounding box center [649, 195] width 1183 height 17
click at [1045, 187] on p at bounding box center [649, 195] width 1183 height 17
click at [1034, 179] on p "[DATE]: Viestitty Azets palkanlaskijoille ja tarkistettu mitä huomioitavaa loma…" at bounding box center [649, 178] width 1183 height 17
click at [446, 85] on input "Lomapäivien jaksotus / täsmäytys" at bounding box center [649, 94] width 1199 height 27
click at [1498, 35] on icon at bounding box center [1507, 38] width 18 height 18
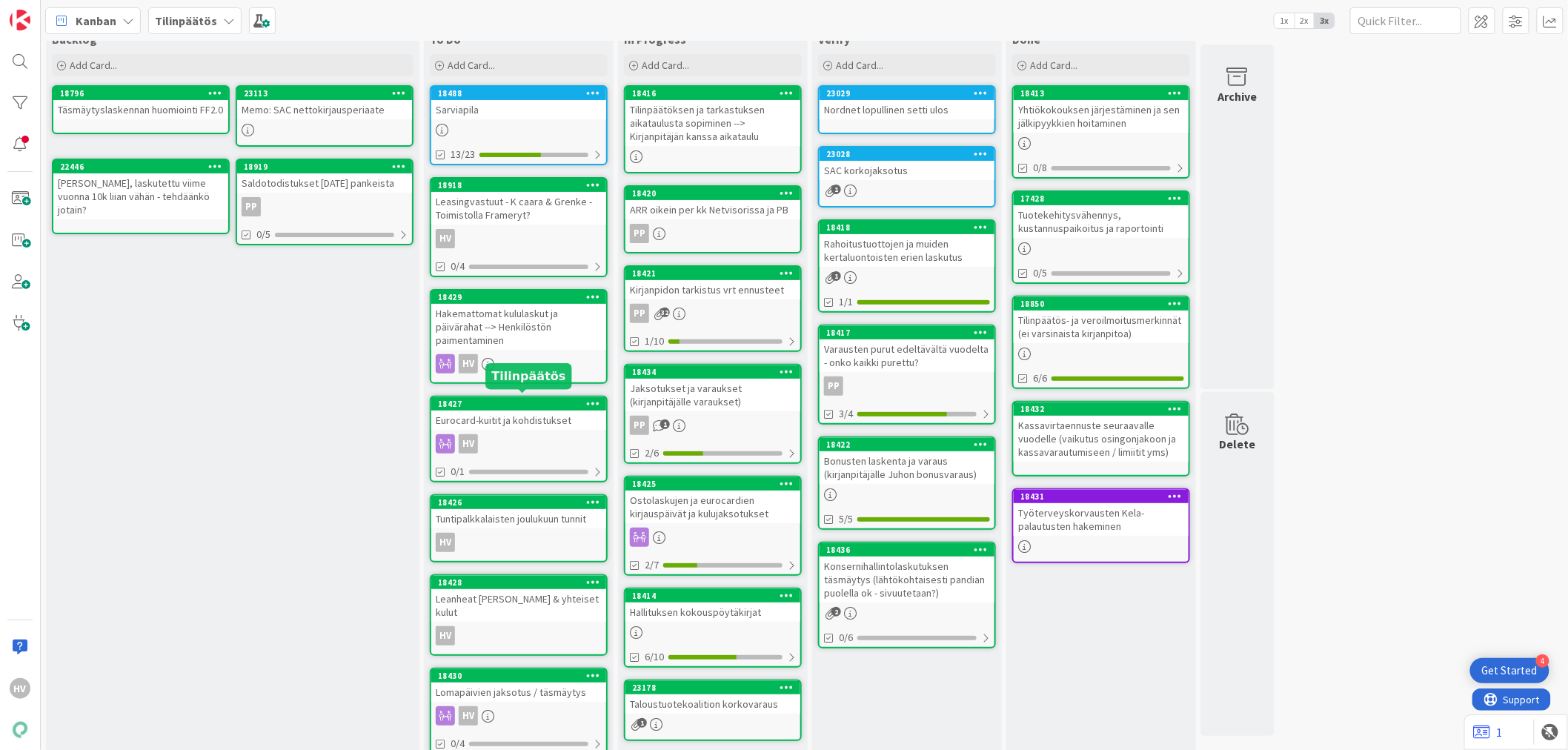
click at [492, 402] on div "18427" at bounding box center [522, 404] width 168 height 10
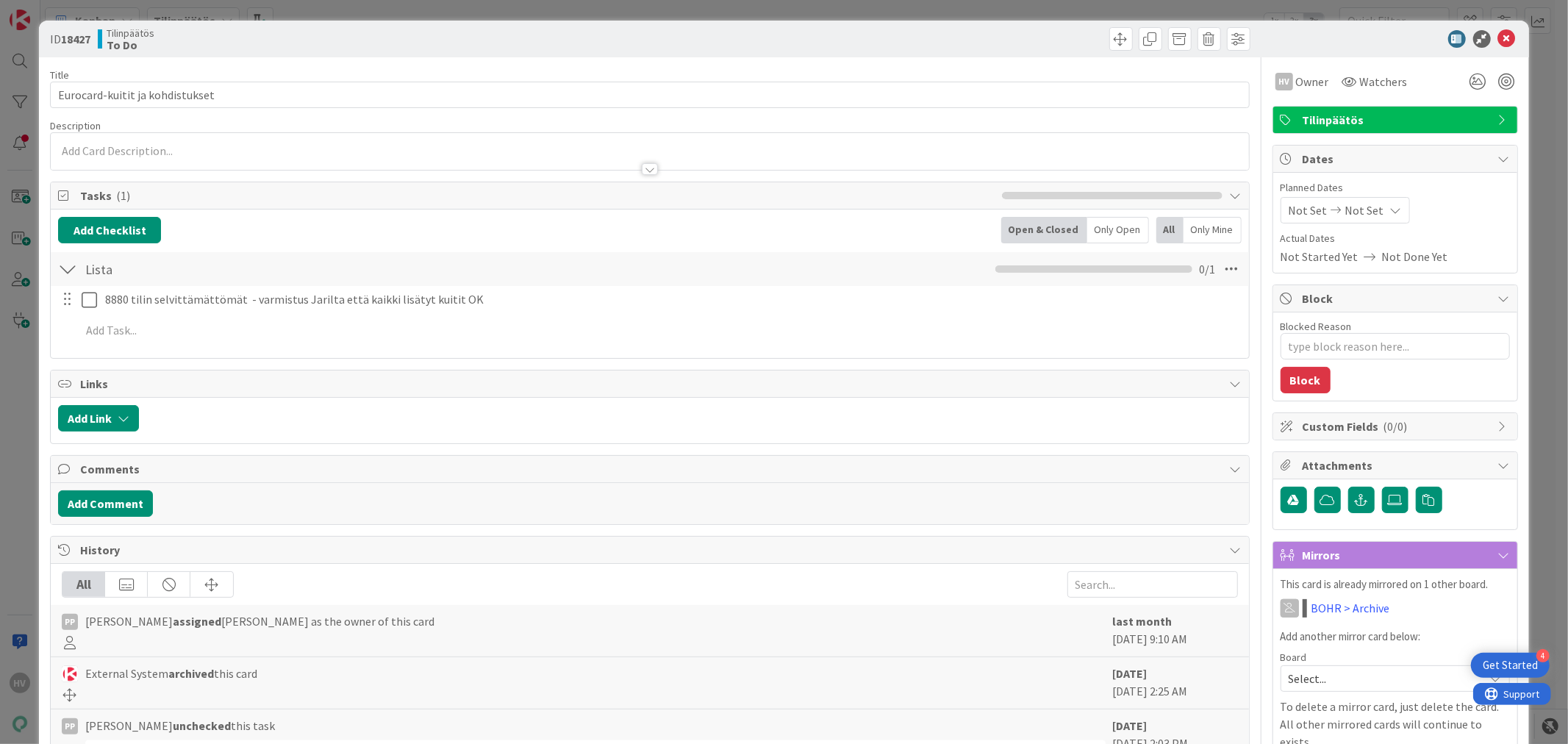
type textarea "x"
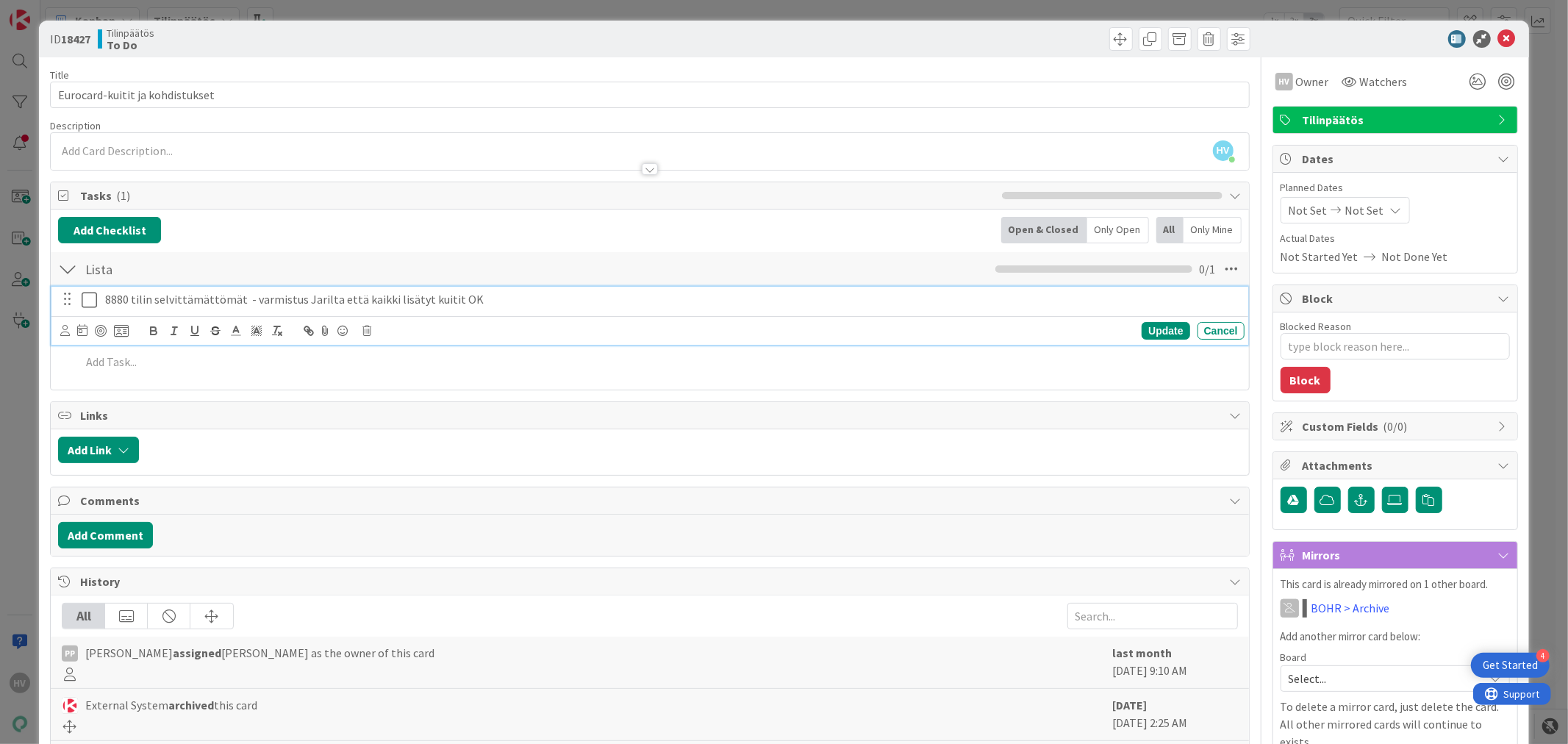
click at [123, 298] on p "8880 tilin selvittämättömät - varmistus Jarilta että kaikki lisätyt kuitit OK" at bounding box center [672, 300] width 1134 height 17
click at [117, 299] on p "8880 tilin selvittämättömät - varmistus Jarilta että kaikki lisätyt kuitit OK" at bounding box center [672, 300] width 1134 height 17
drag, startPoint x: 479, startPoint y: 293, endPoint x: 242, endPoint y: 292, distance: 237.0
click at [242, 292] on p "8890 tilin selvittämättömät - varmistus Jarilta että kaikki lisätyt kuitit OK" at bounding box center [672, 300] width 1134 height 17
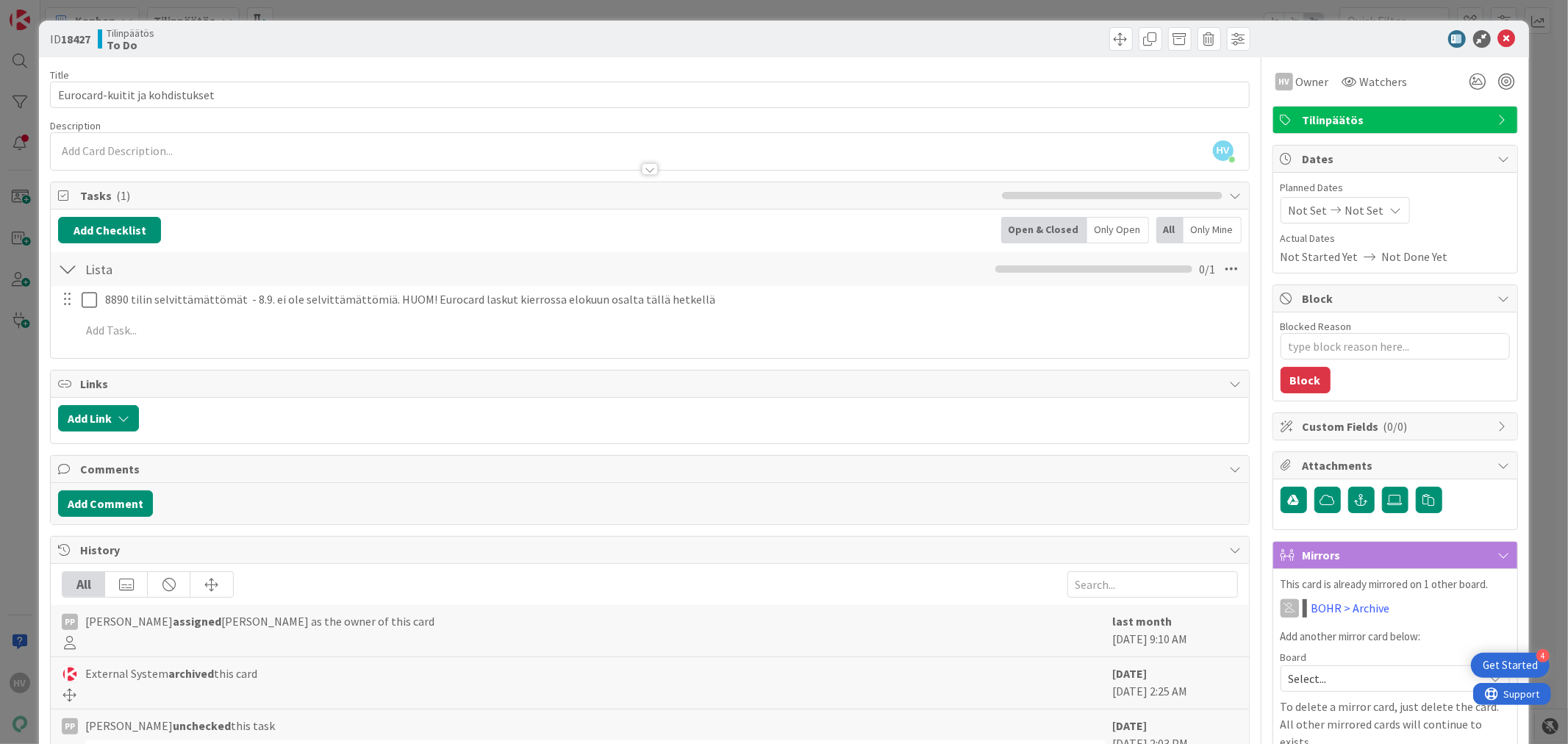
type textarea "x"
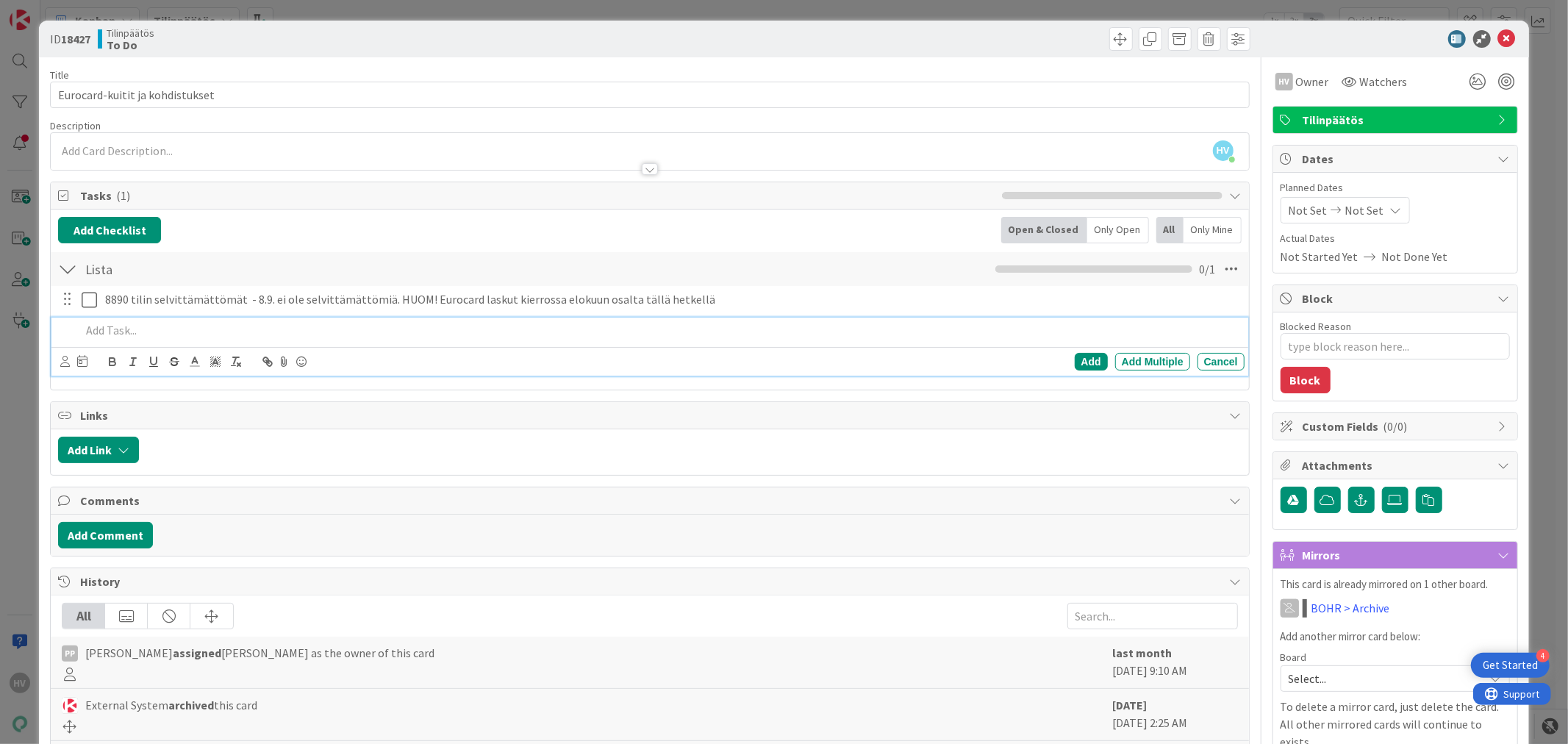
click at [231, 326] on p at bounding box center [659, 331] width 1157 height 17
click at [498, 336] on p "Miten huomioidaan syyskuun luottokorttilaskut - tulevat järjestelmään noin [DAT…" at bounding box center [659, 331] width 1157 height 17
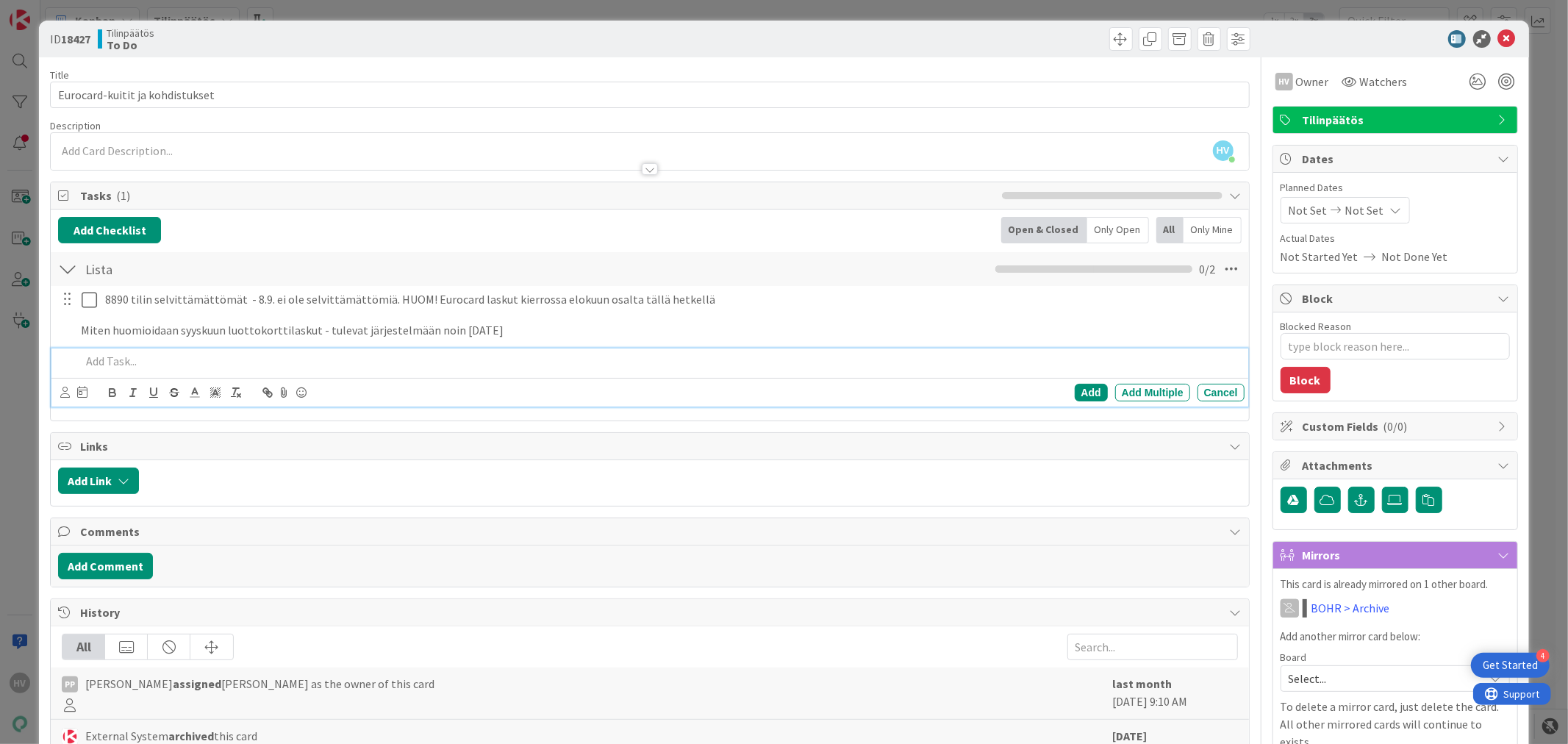
type textarea "x"
